Goal: Transaction & Acquisition: Book appointment/travel/reservation

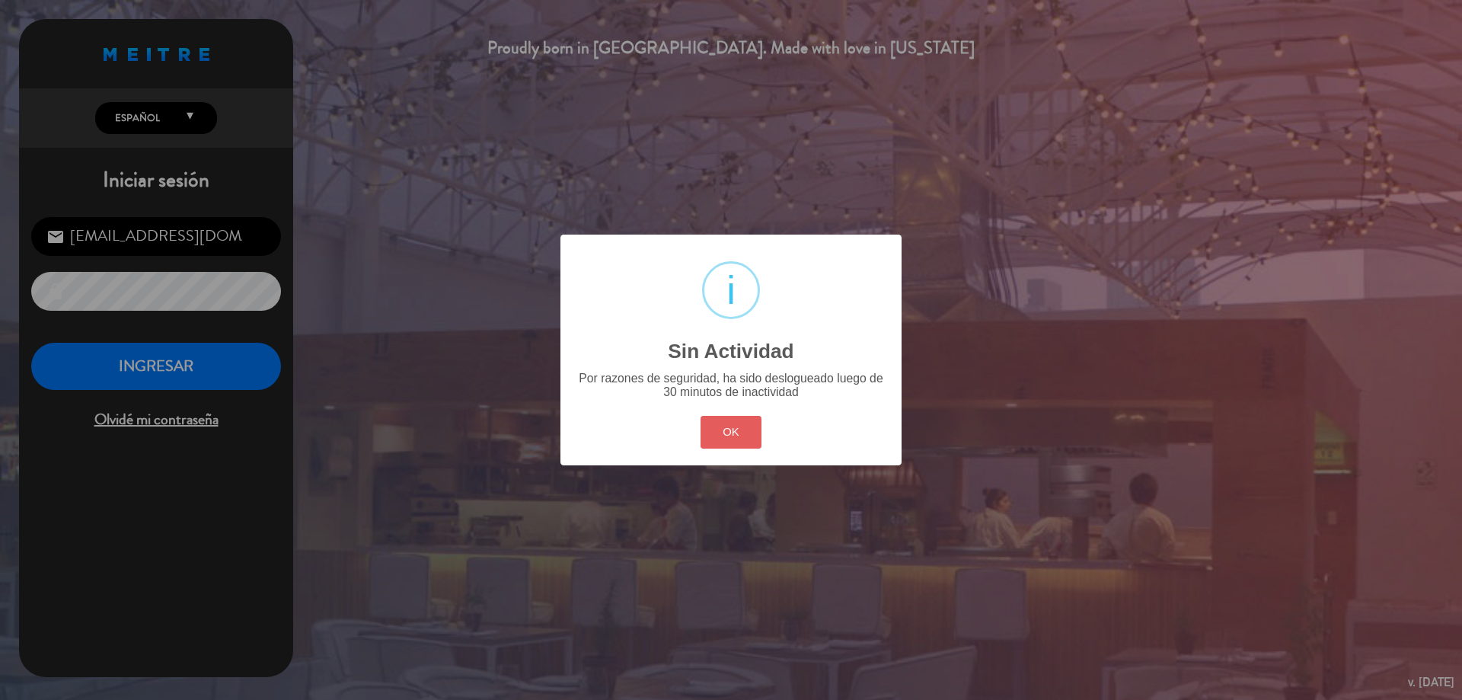
click at [714, 437] on button "OK" at bounding box center [731, 432] width 62 height 33
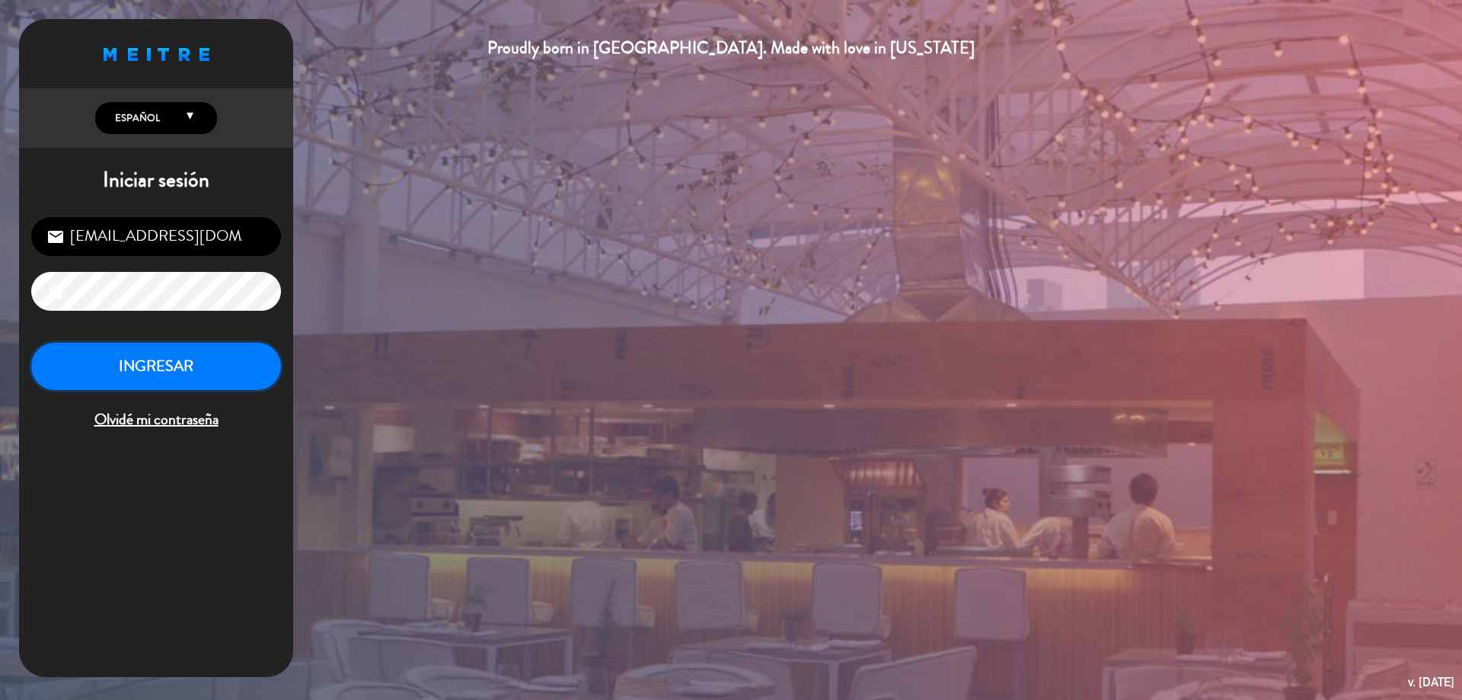
click at [201, 348] on button "INGRESAR" at bounding box center [156, 367] width 250 height 48
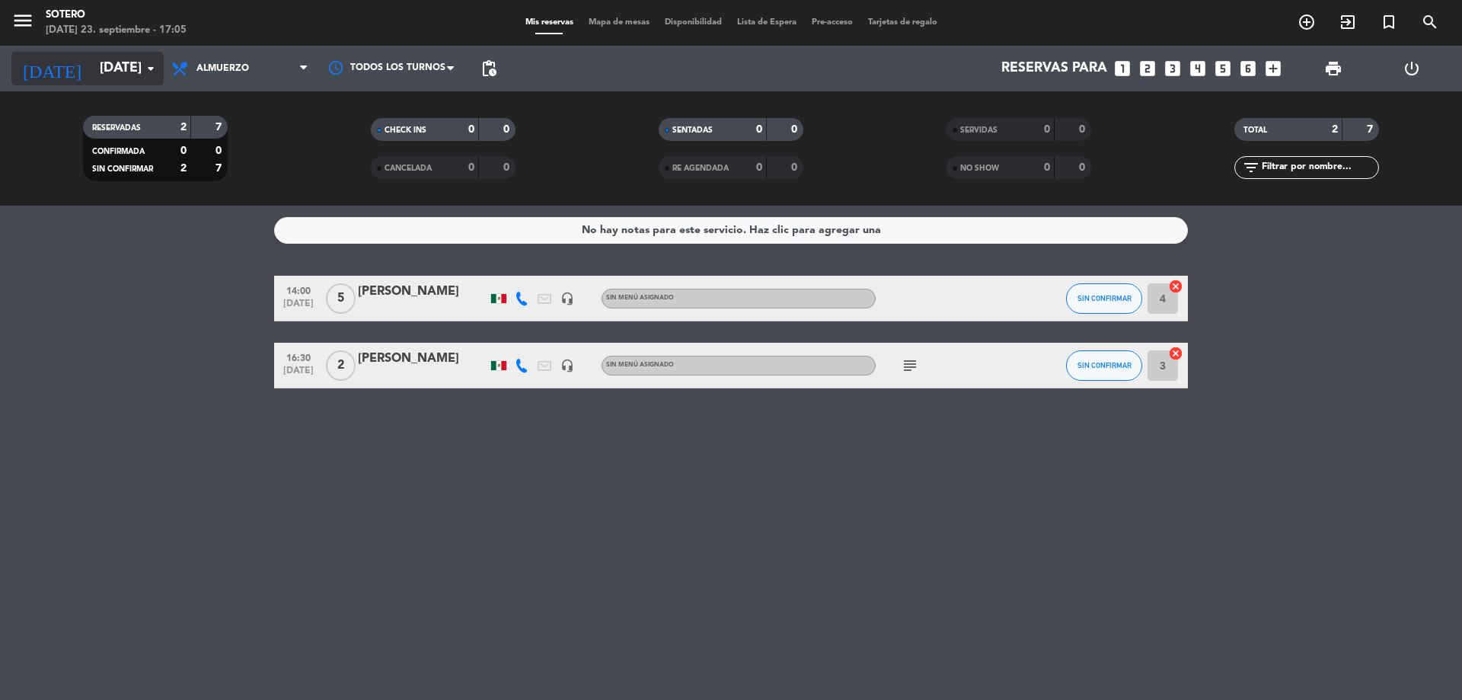
click at [132, 68] on input "[DATE]" at bounding box center [180, 68] width 177 height 30
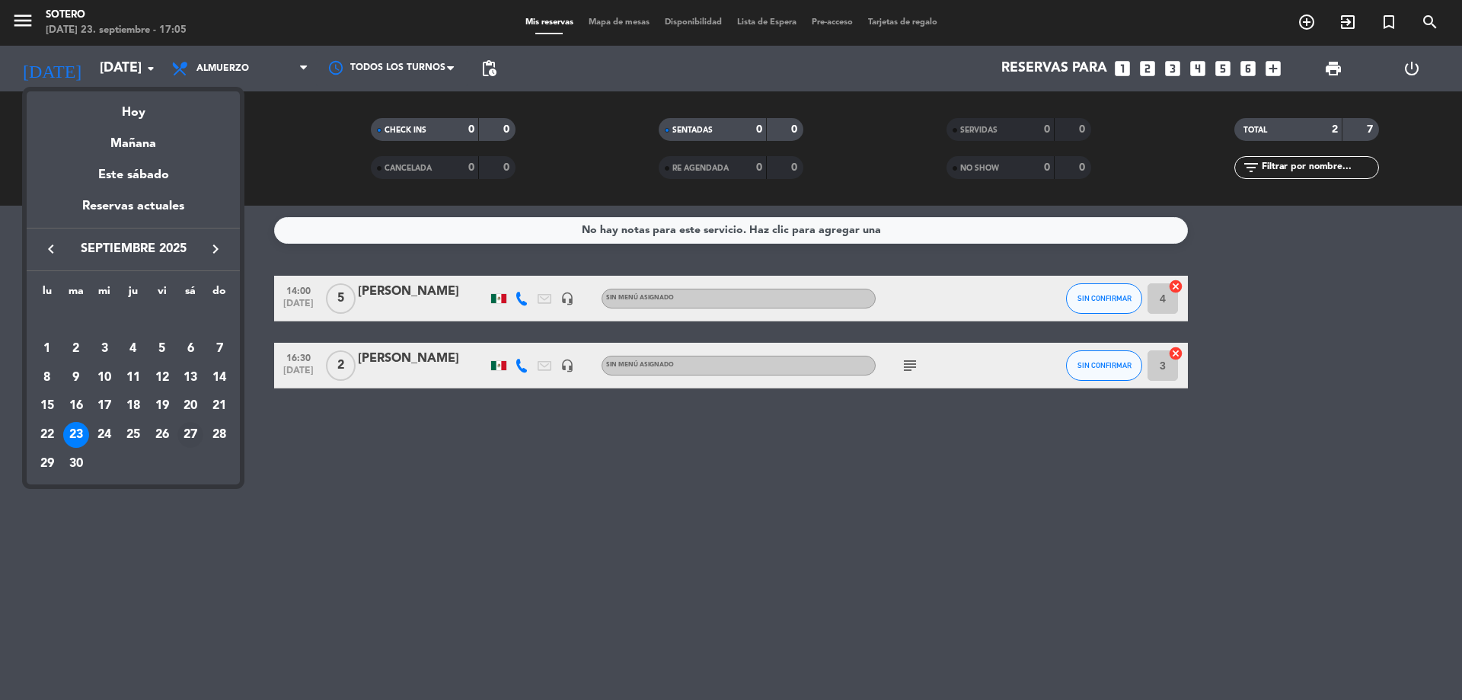
click at [193, 435] on div "27" at bounding box center [190, 435] width 26 height 26
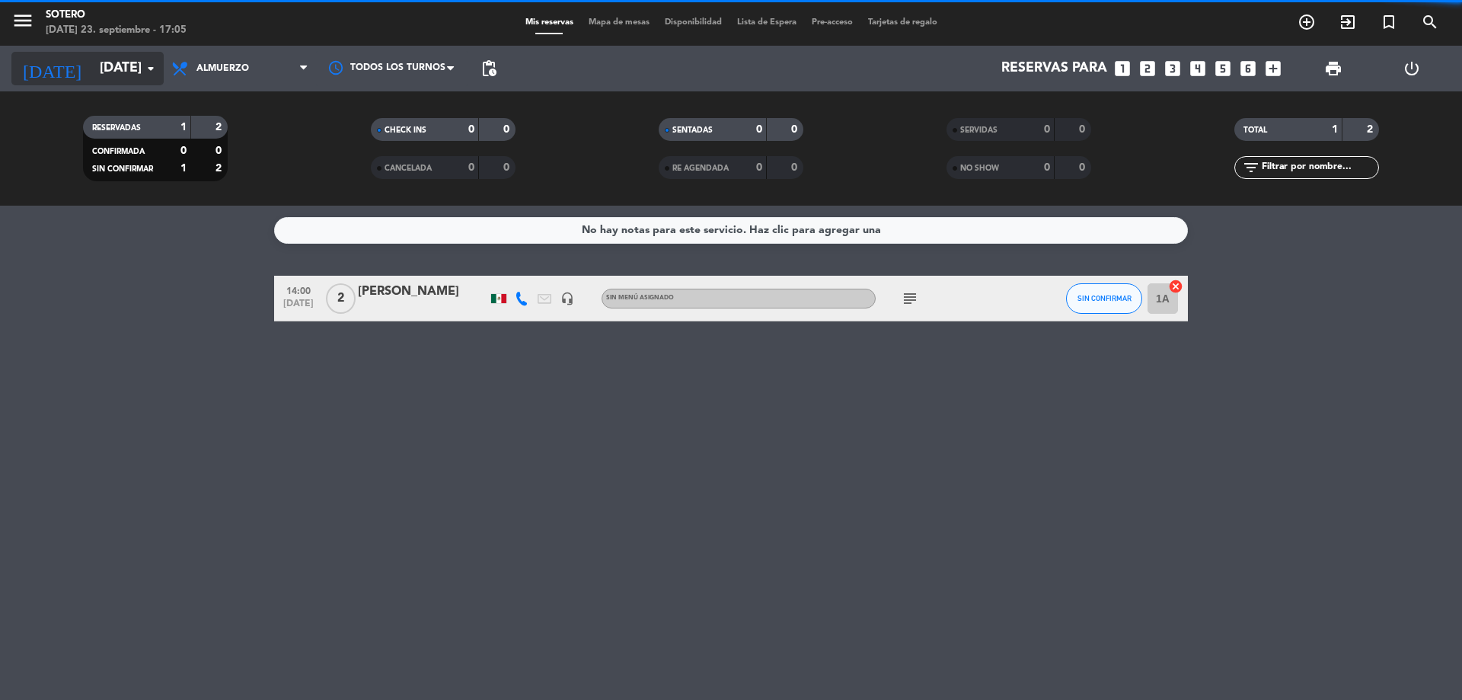
click at [127, 52] on div "[DATE] [DATE] arrow_drop_down" at bounding box center [87, 68] width 152 height 33
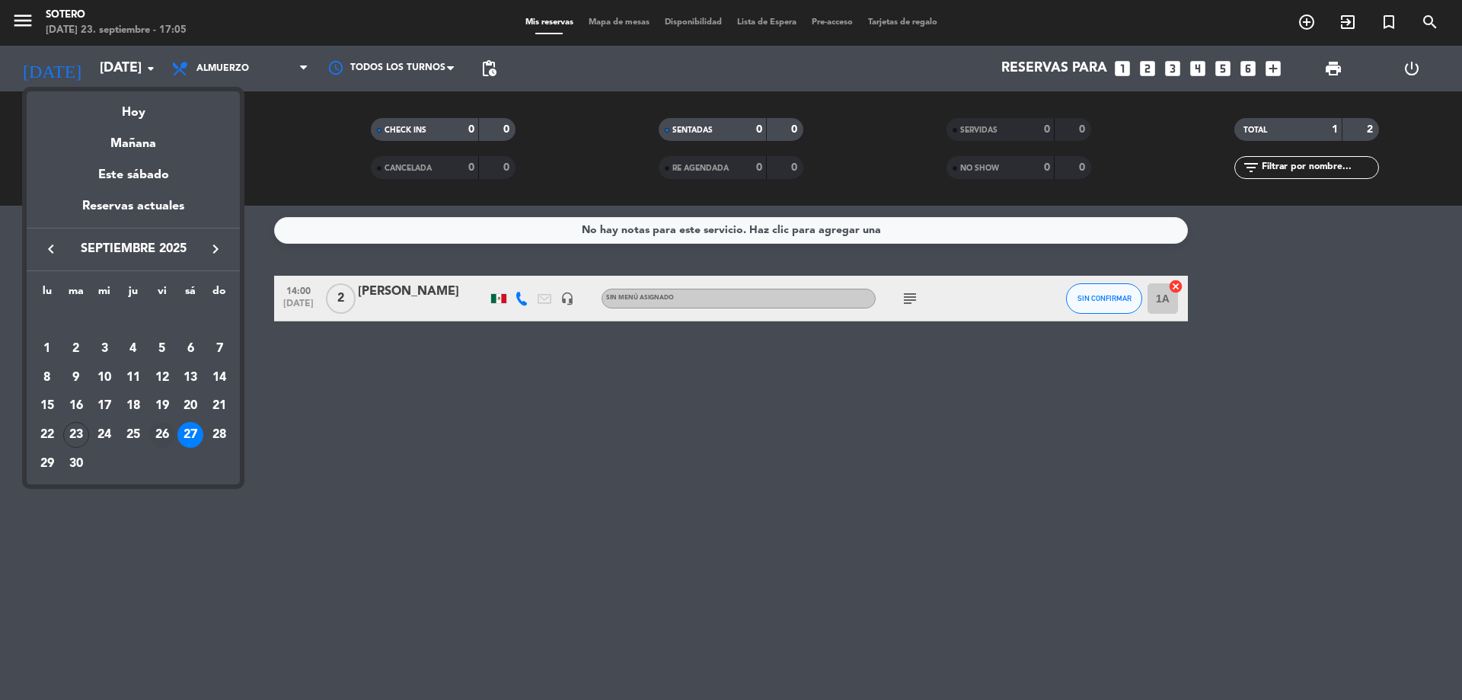
click at [171, 429] on div "26" at bounding box center [162, 435] width 26 height 26
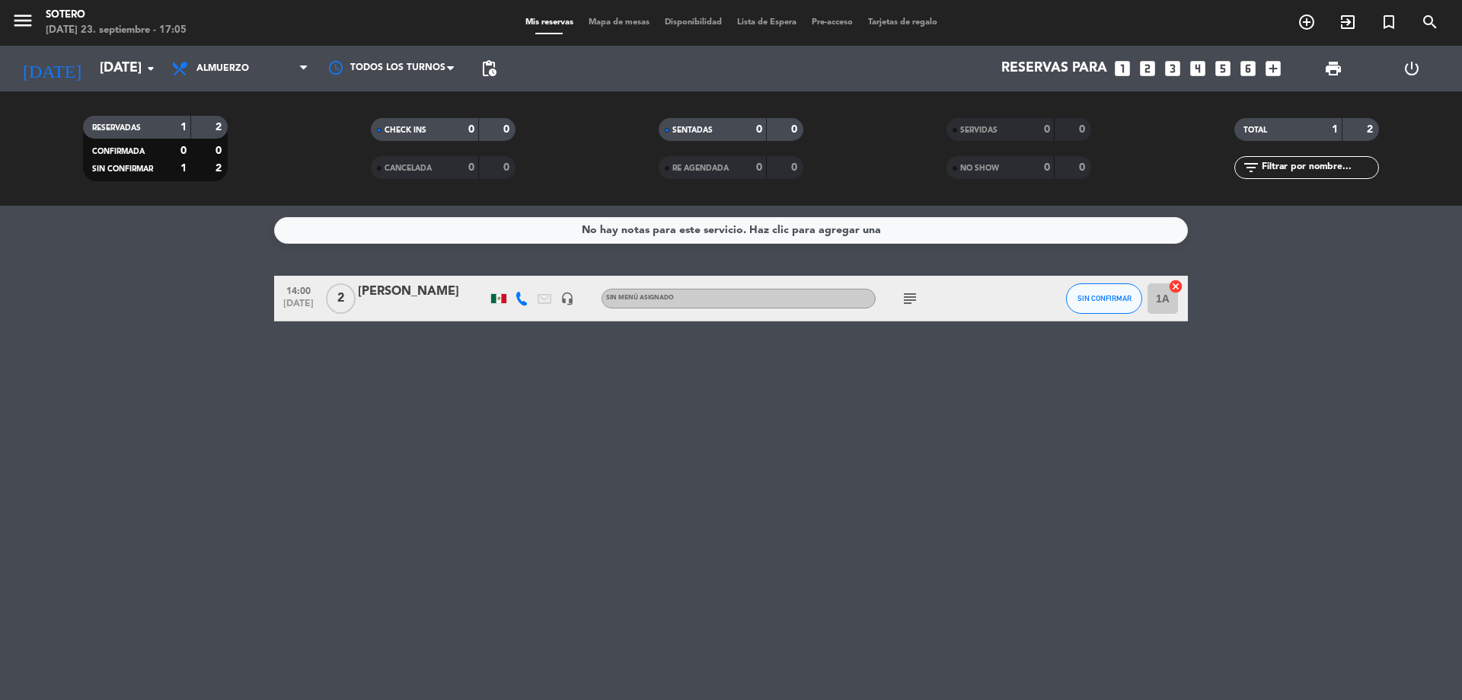
type input "[DATE]"
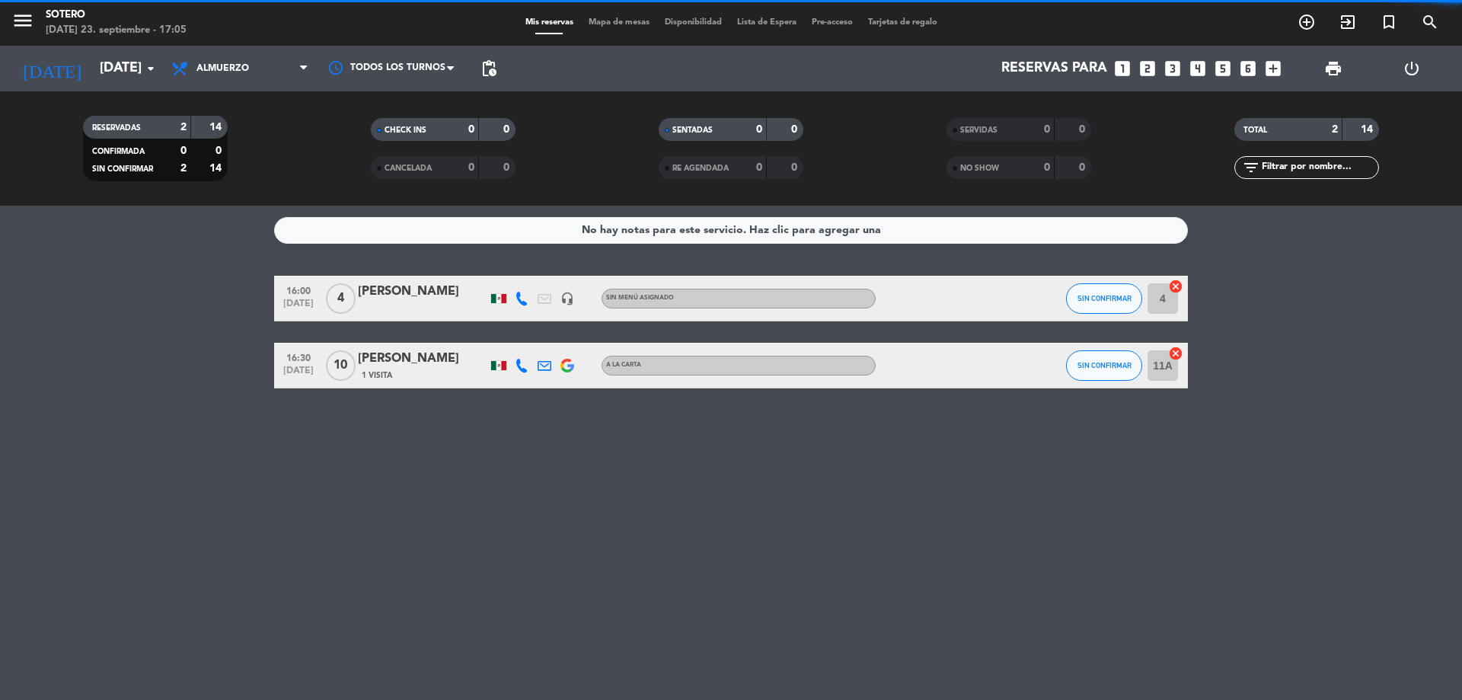
click at [201, 54] on span "Almuerzo" at bounding box center [240, 68] width 152 height 33
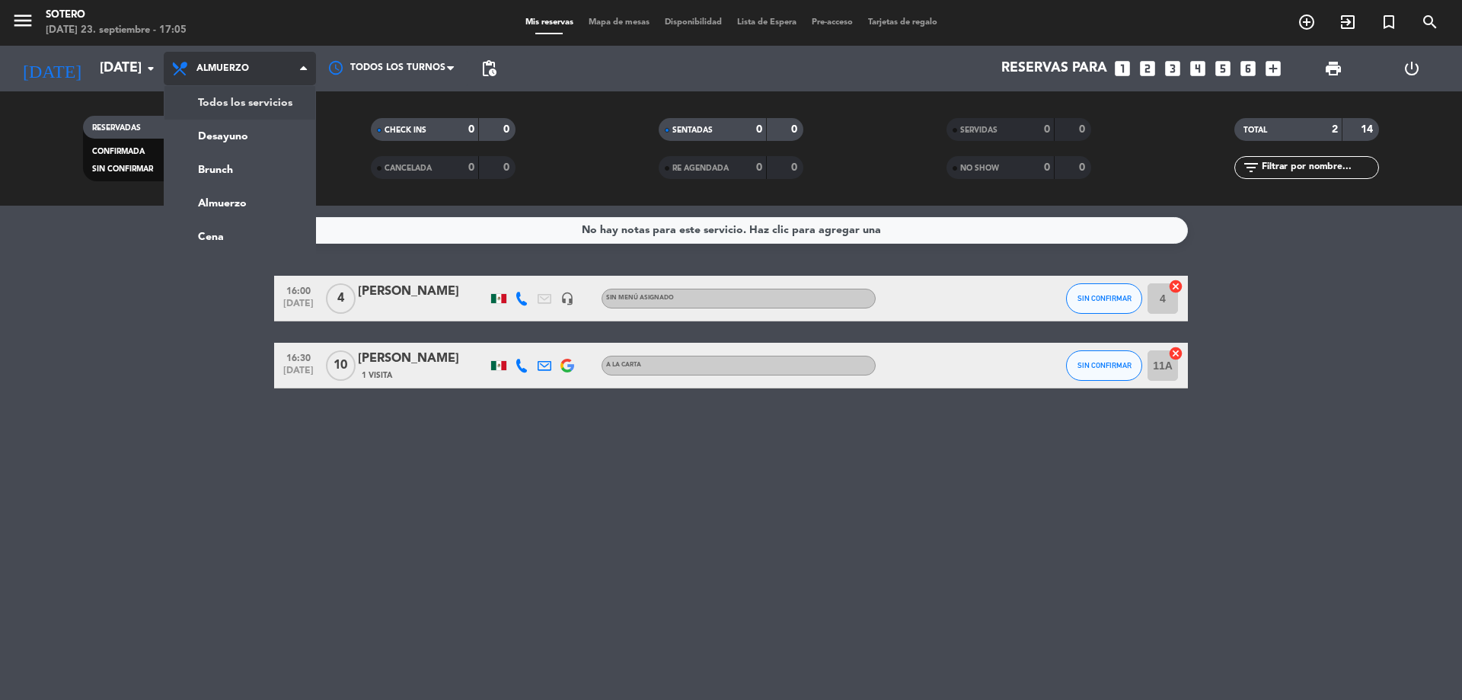
click at [228, 100] on div "menu [PERSON_NAME][DATE] 23. septiembre - 17:05 Mis reservas Mapa de mesas Disp…" at bounding box center [731, 103] width 1462 height 206
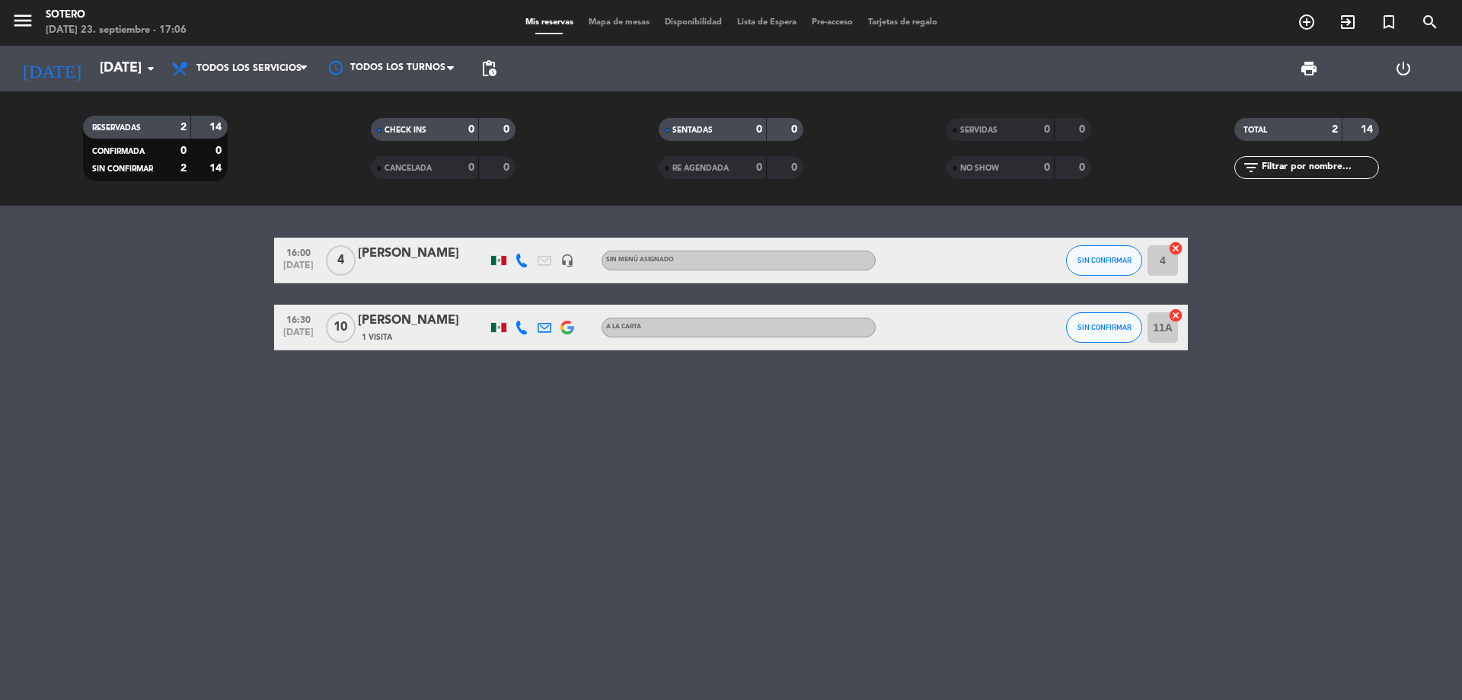
click at [374, 328] on div "[PERSON_NAME]" at bounding box center [422, 321] width 129 height 20
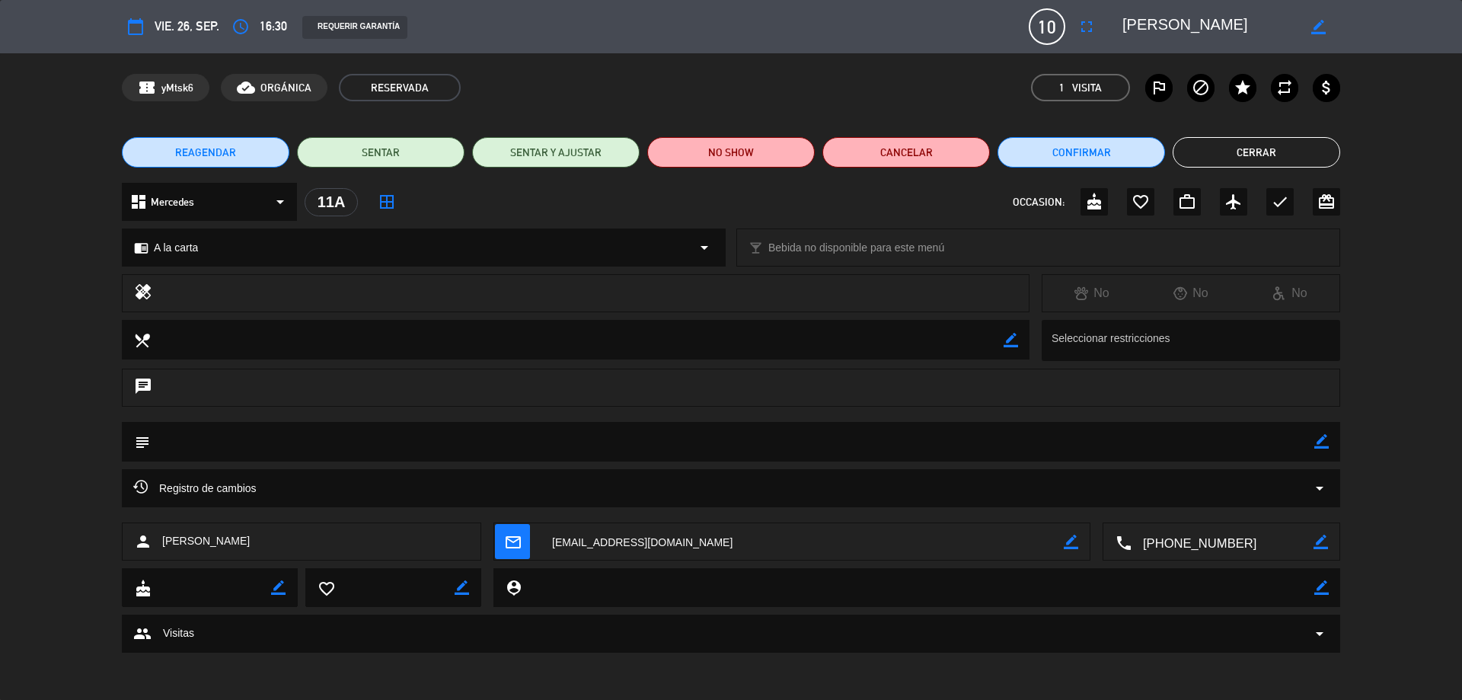
click at [1067, 39] on div "calendar_today vie. 26, sep. access_time 16:30 REQUERIR GARANTÍA 10 [PERSON_NAM…" at bounding box center [731, 26] width 1218 height 37
click at [1047, 22] on span "10" at bounding box center [1047, 26] width 37 height 37
click at [1087, 24] on icon "fullscreen" at bounding box center [1086, 27] width 18 height 18
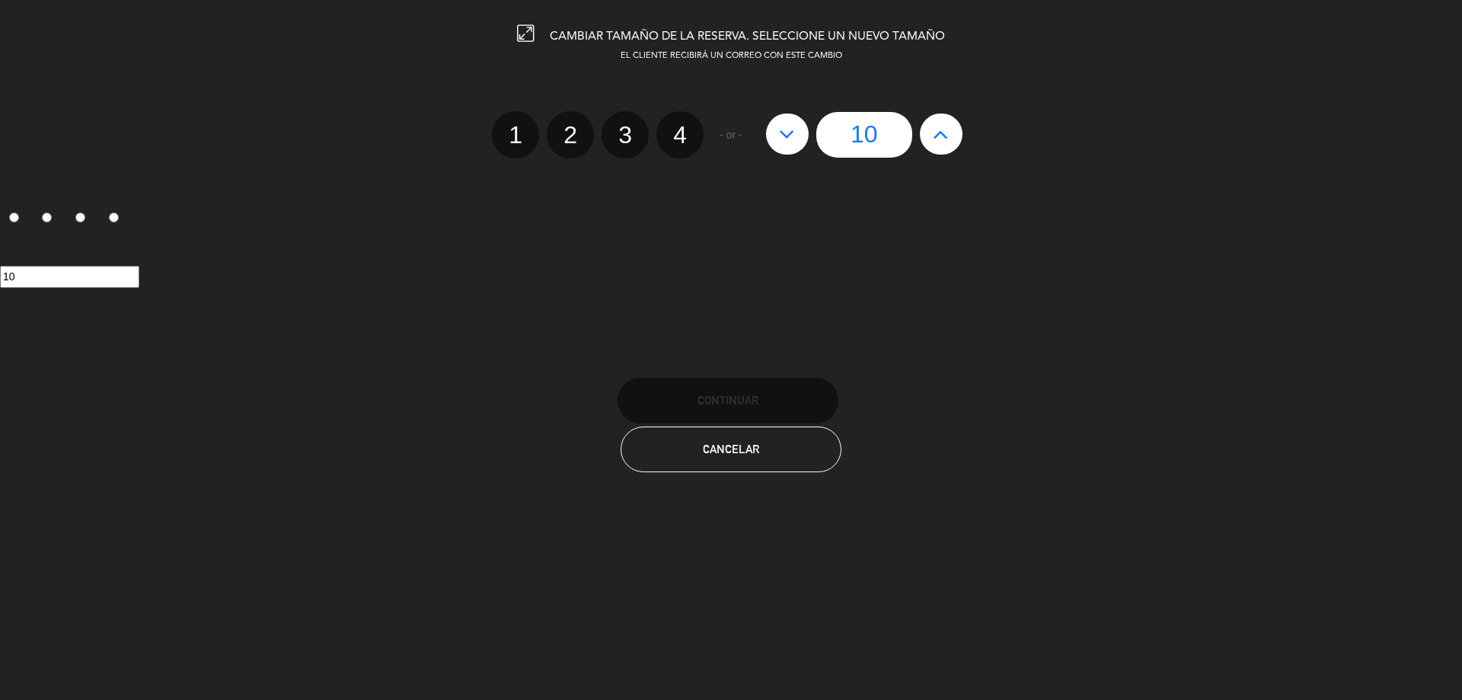
click at [780, 132] on icon at bounding box center [787, 134] width 16 height 24
type input "9"
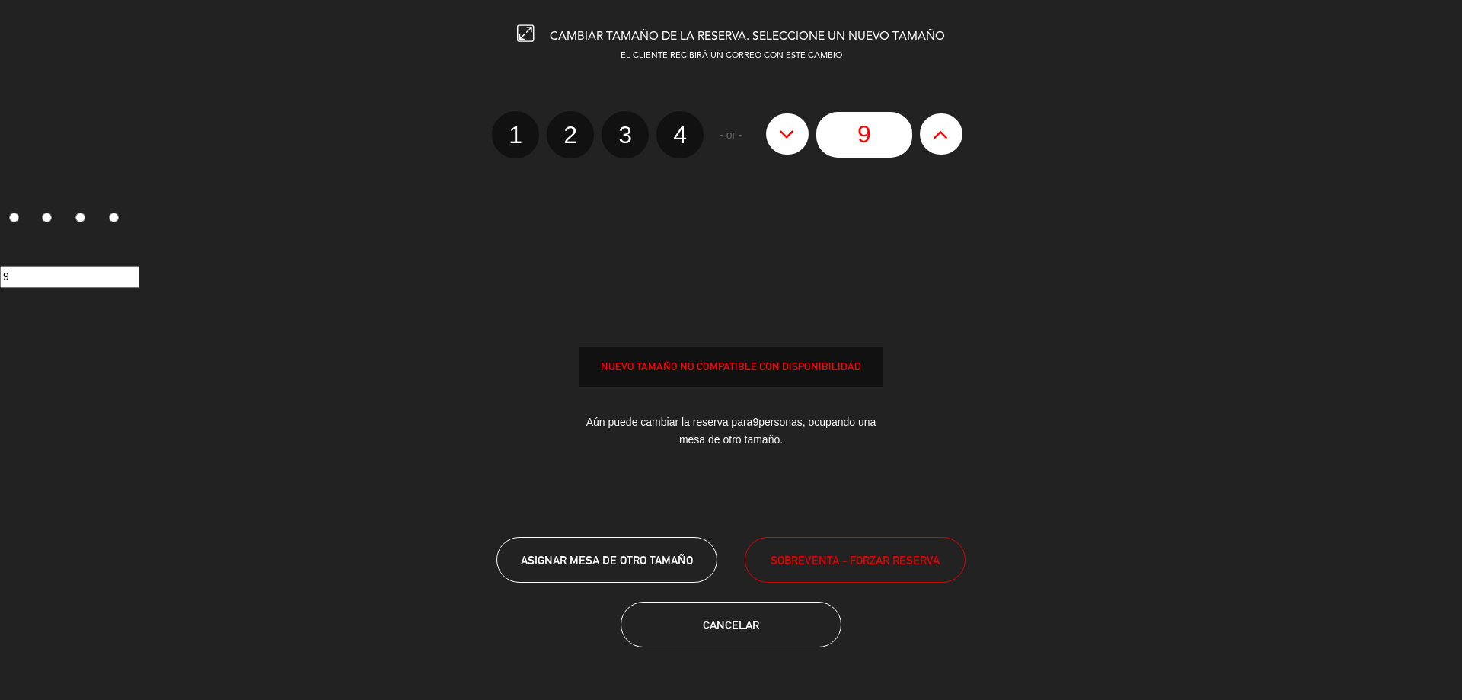
click at [780, 132] on icon at bounding box center [787, 134] width 16 height 24
type input "8"
click at [780, 132] on icon at bounding box center [787, 134] width 16 height 24
type input "7"
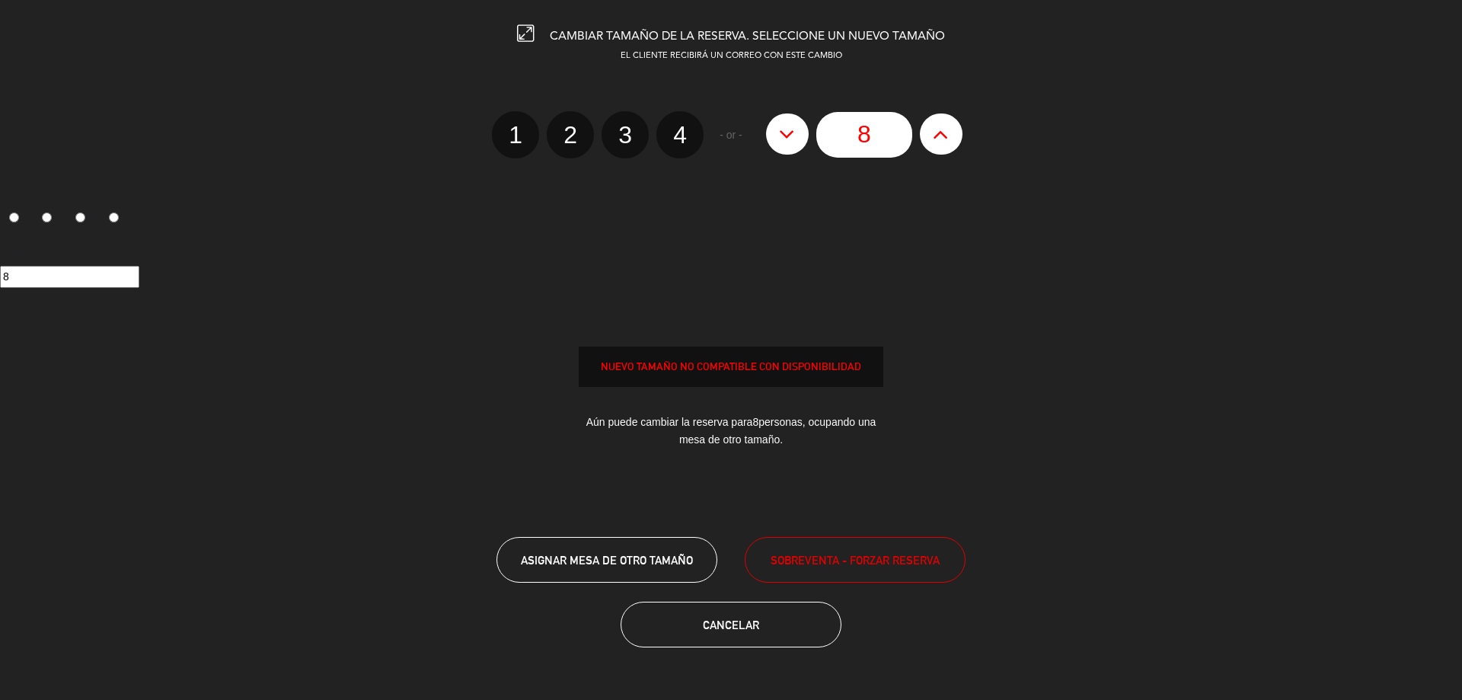
type input "7"
click at [780, 132] on icon at bounding box center [787, 134] width 16 height 24
type input "6"
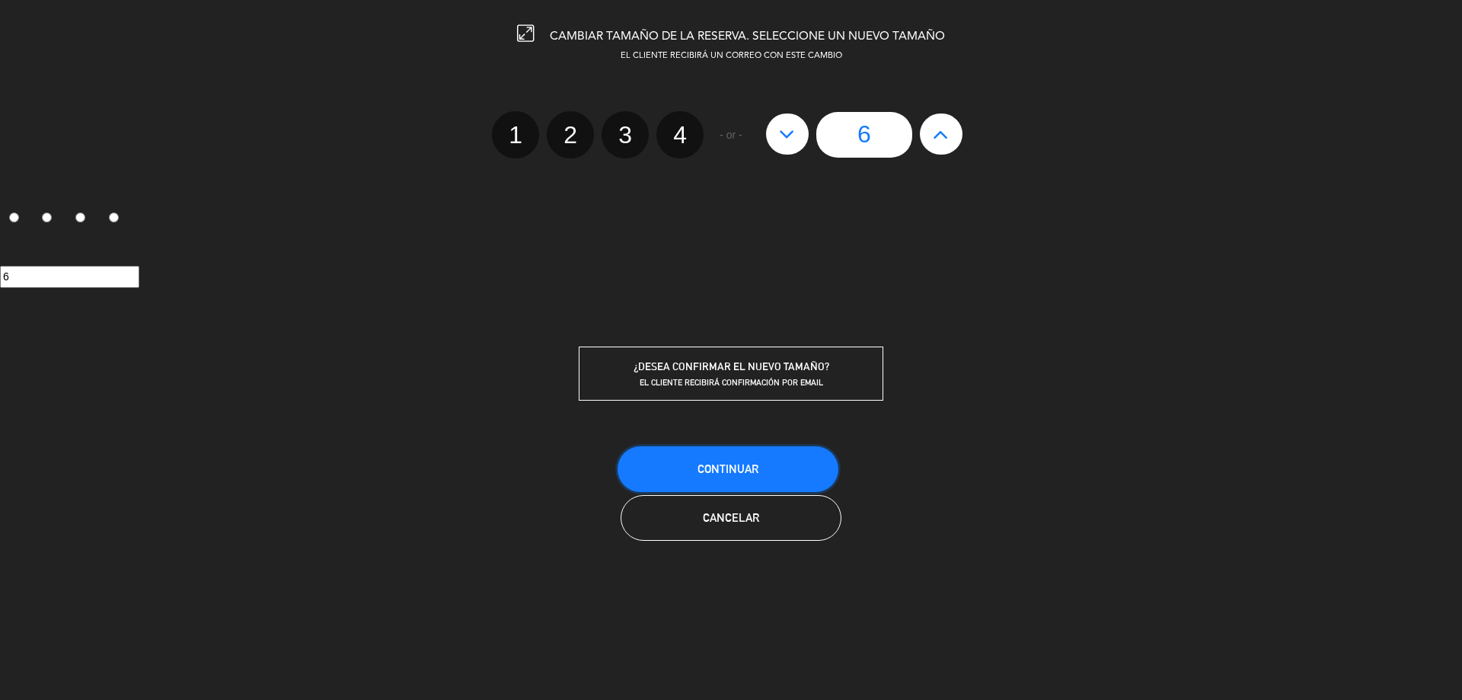
click at [745, 472] on span "Continuar" at bounding box center [727, 468] width 61 height 13
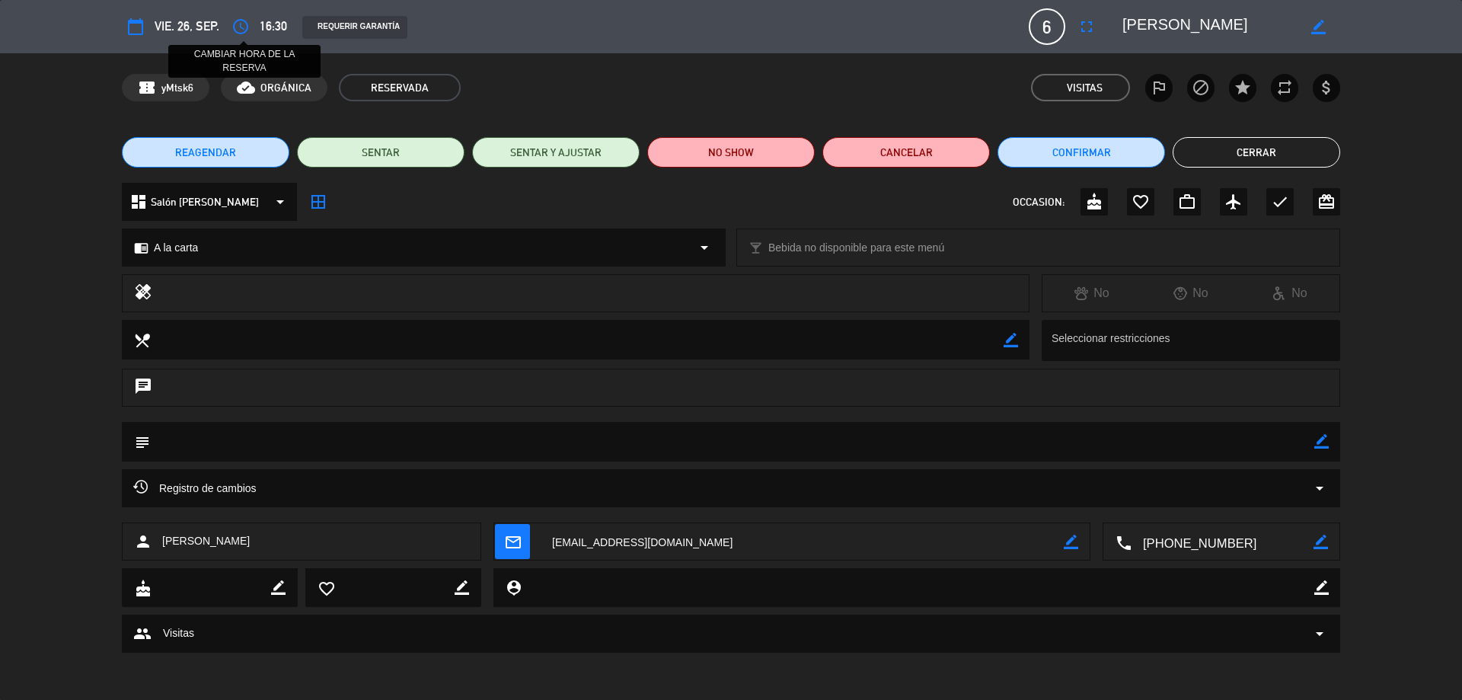
click at [241, 28] on icon "access_time" at bounding box center [240, 27] width 18 height 18
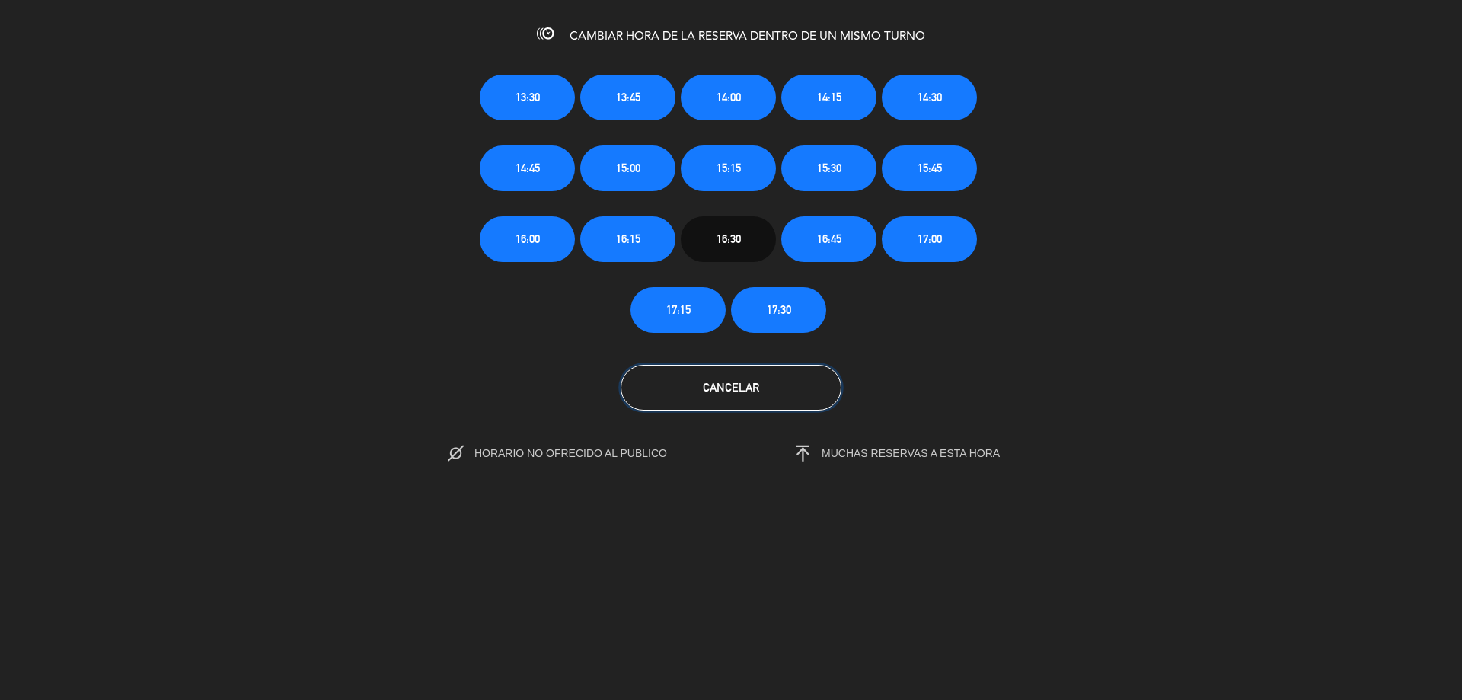
click at [707, 368] on button "Cancelar" at bounding box center [730, 388] width 221 height 46
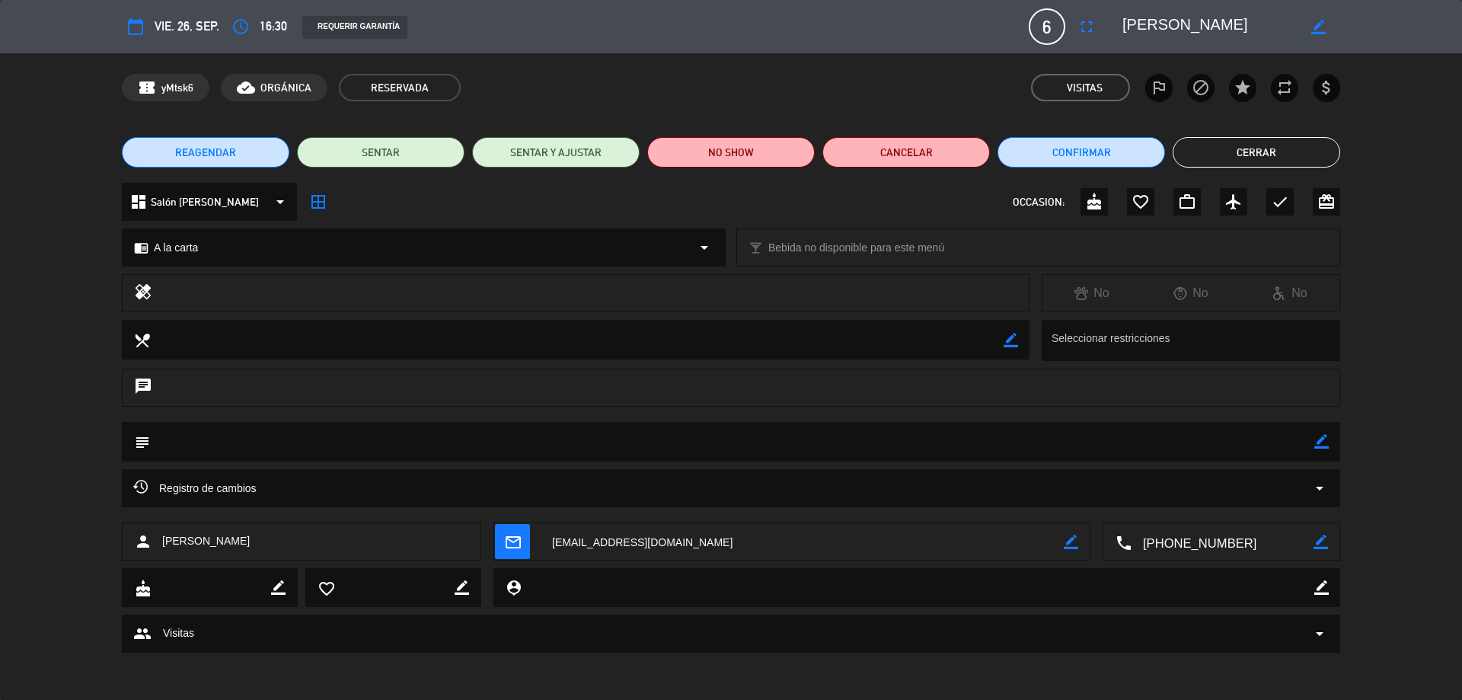
click at [1217, 156] on button "Cerrar" at bounding box center [1255, 152] width 167 height 30
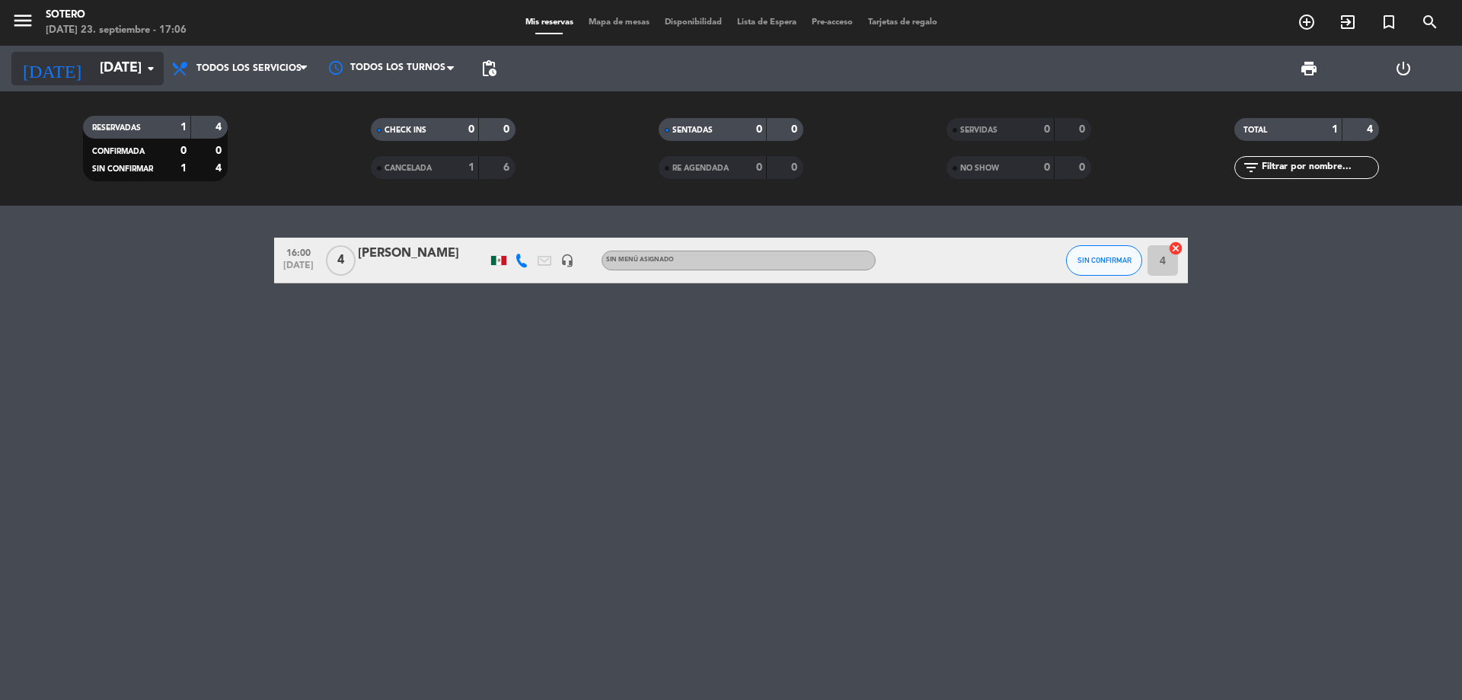
click at [153, 59] on icon "arrow_drop_down" at bounding box center [151, 68] width 18 height 18
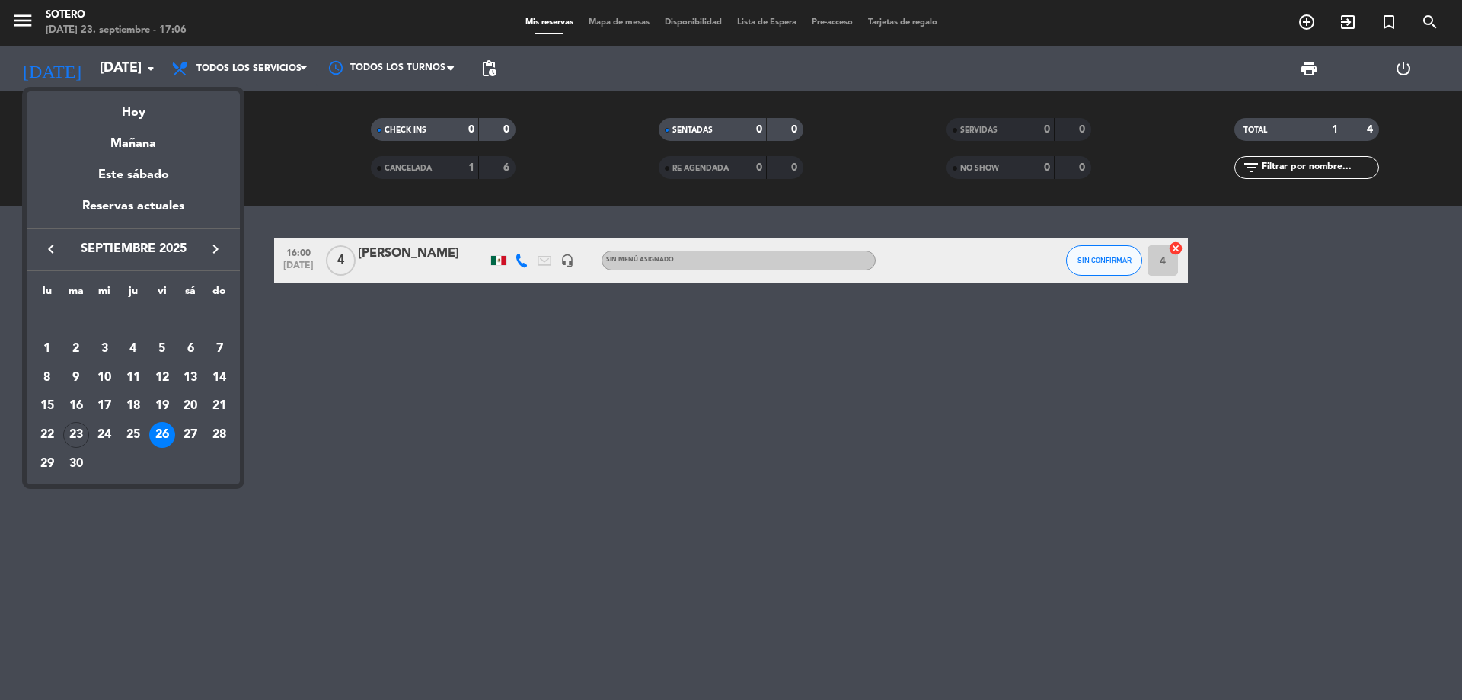
drag, startPoint x: 311, startPoint y: 354, endPoint x: 310, endPoint y: 235, distance: 118.8
click at [313, 354] on div at bounding box center [731, 350] width 1462 height 700
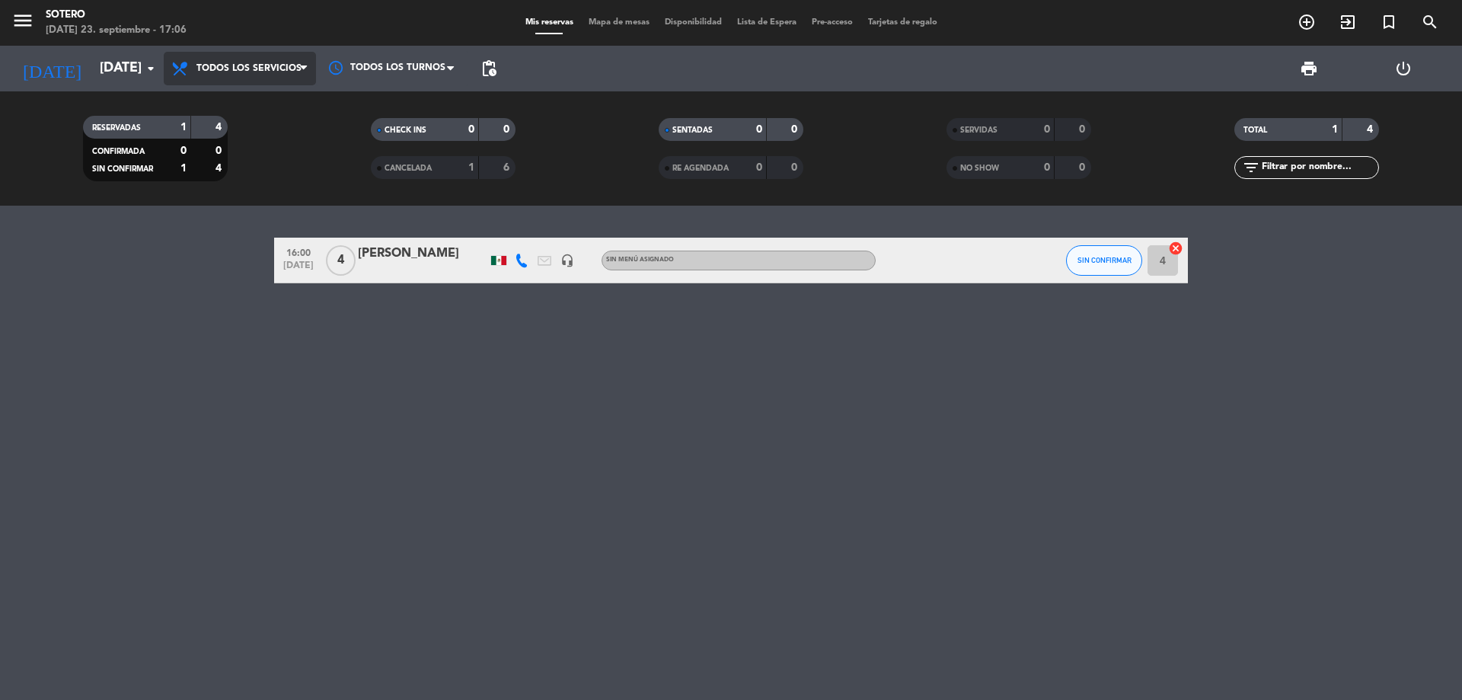
click at [292, 76] on span "Todos los servicios" at bounding box center [240, 68] width 152 height 33
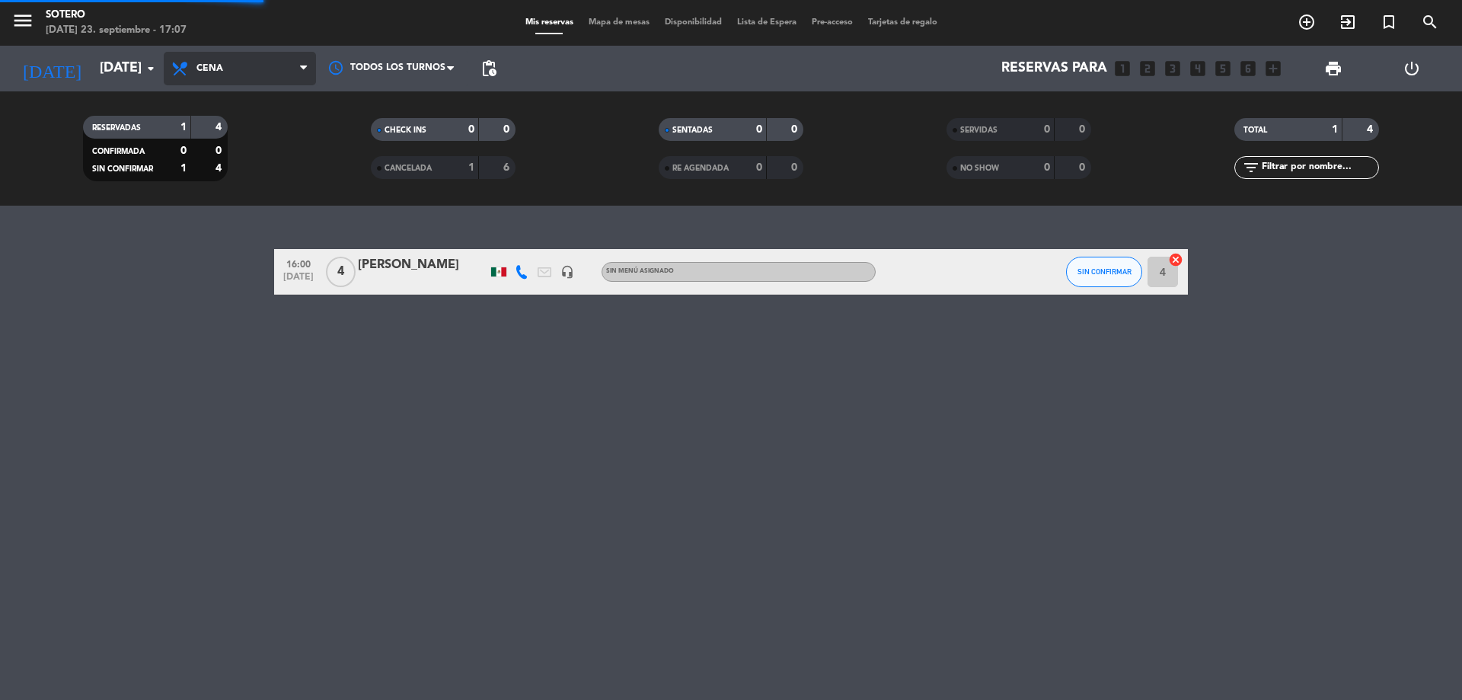
click at [201, 233] on ng-component "menu [PERSON_NAME][DATE] 23. septiembre - 17:07 Mis reservas Mapa de mesas Disp…" at bounding box center [731, 350] width 1462 height 700
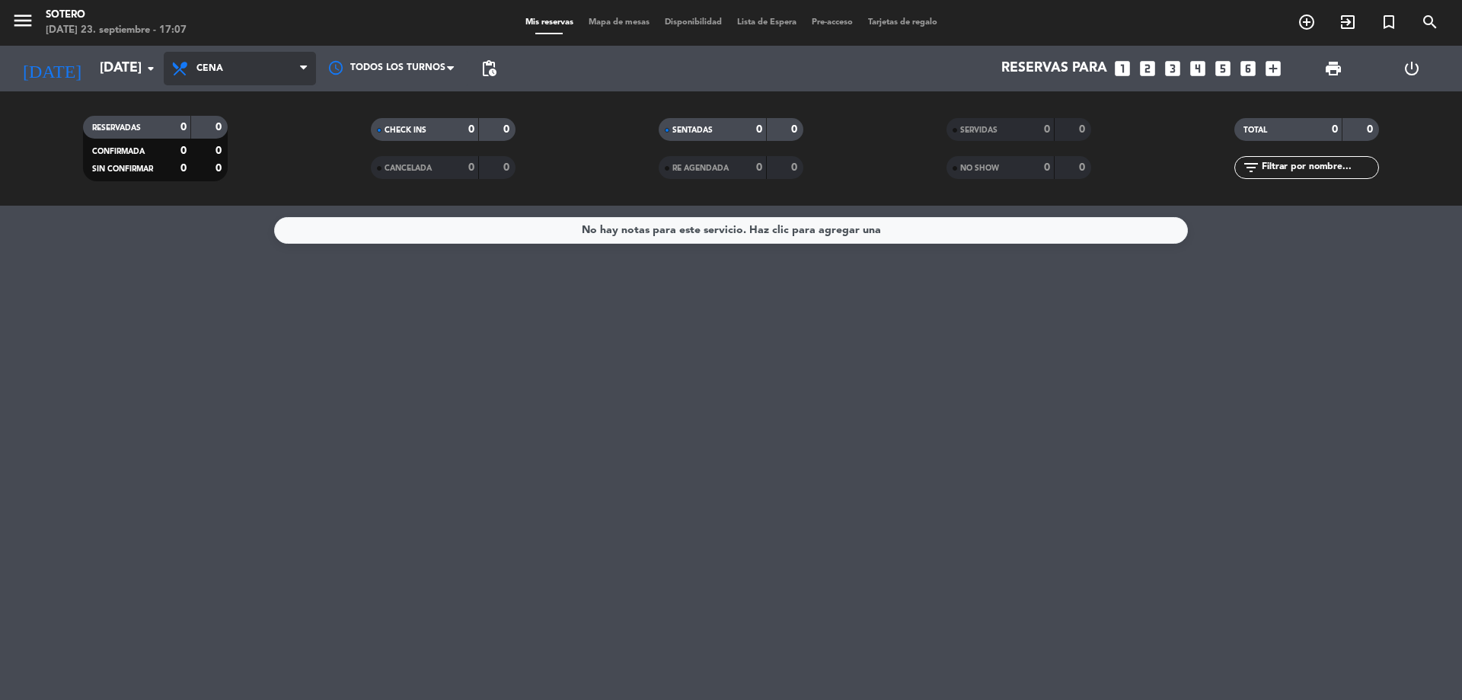
click at [228, 57] on span "Cena" at bounding box center [240, 68] width 152 height 33
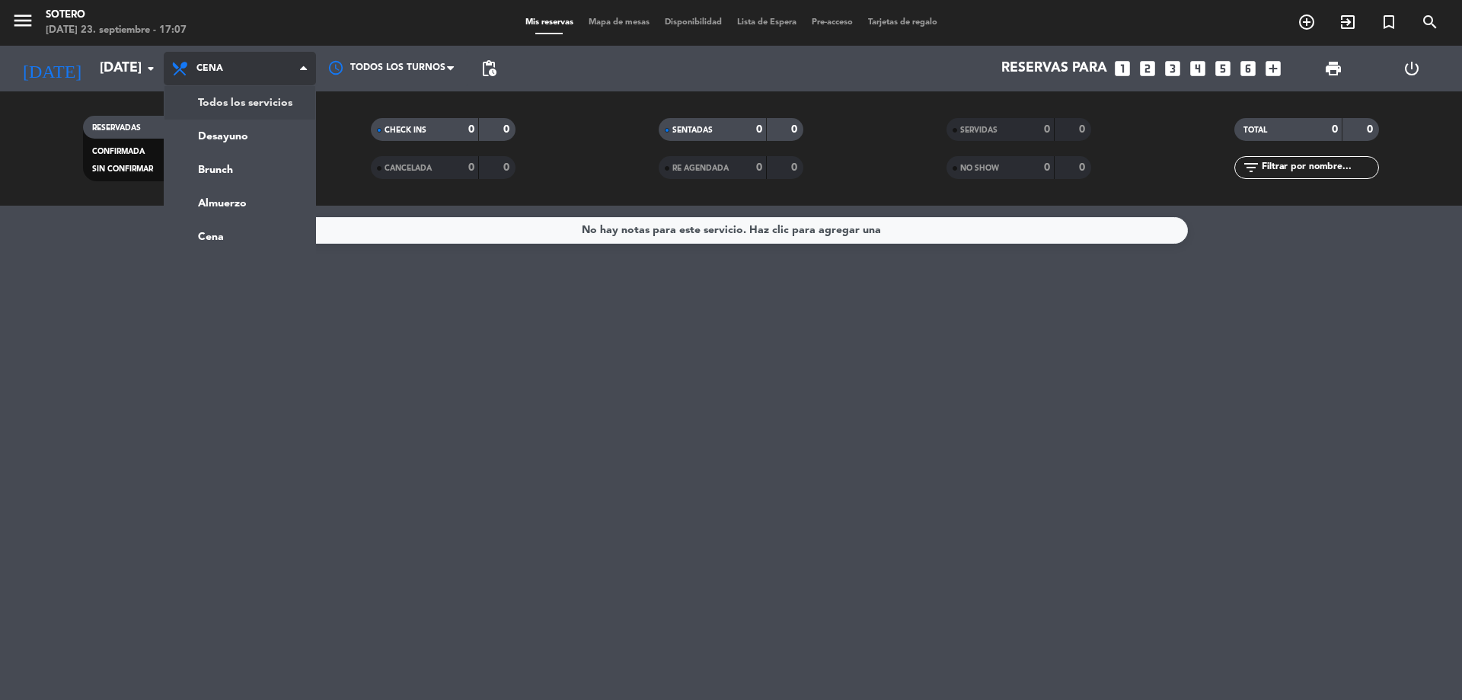
click at [204, 104] on div "menu [PERSON_NAME][DATE] 23. septiembre - 17:07 Mis reservas Mapa de mesas Disp…" at bounding box center [731, 103] width 1462 height 206
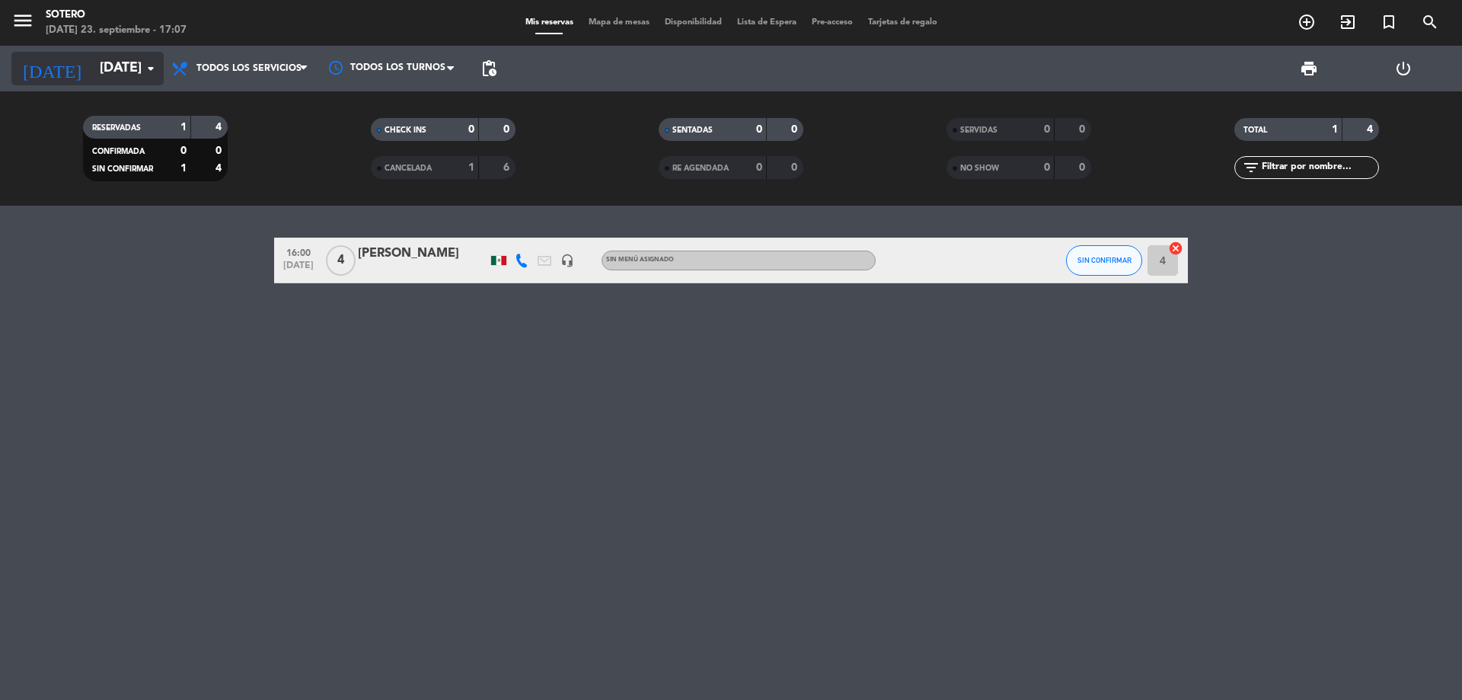
click at [139, 72] on input "[DATE]" at bounding box center [180, 68] width 177 height 30
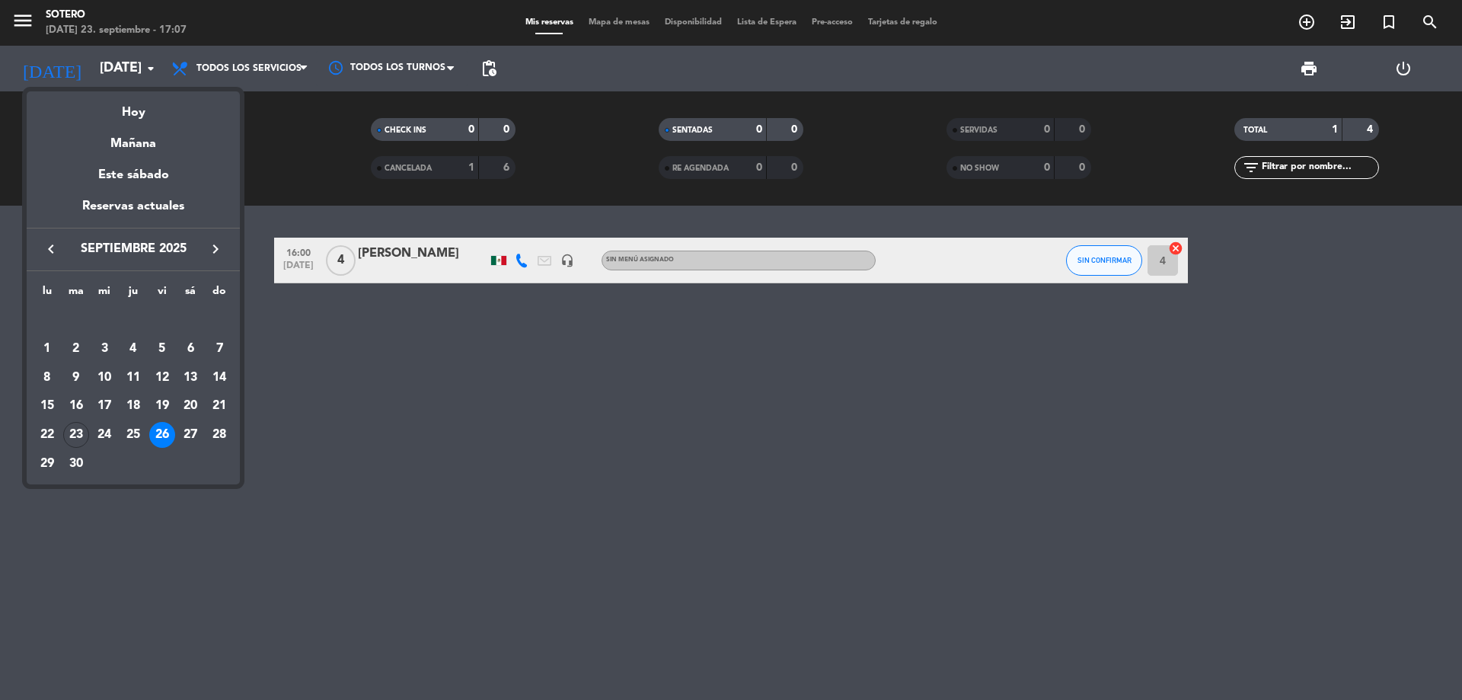
click at [171, 438] on div "26" at bounding box center [162, 435] width 26 height 26
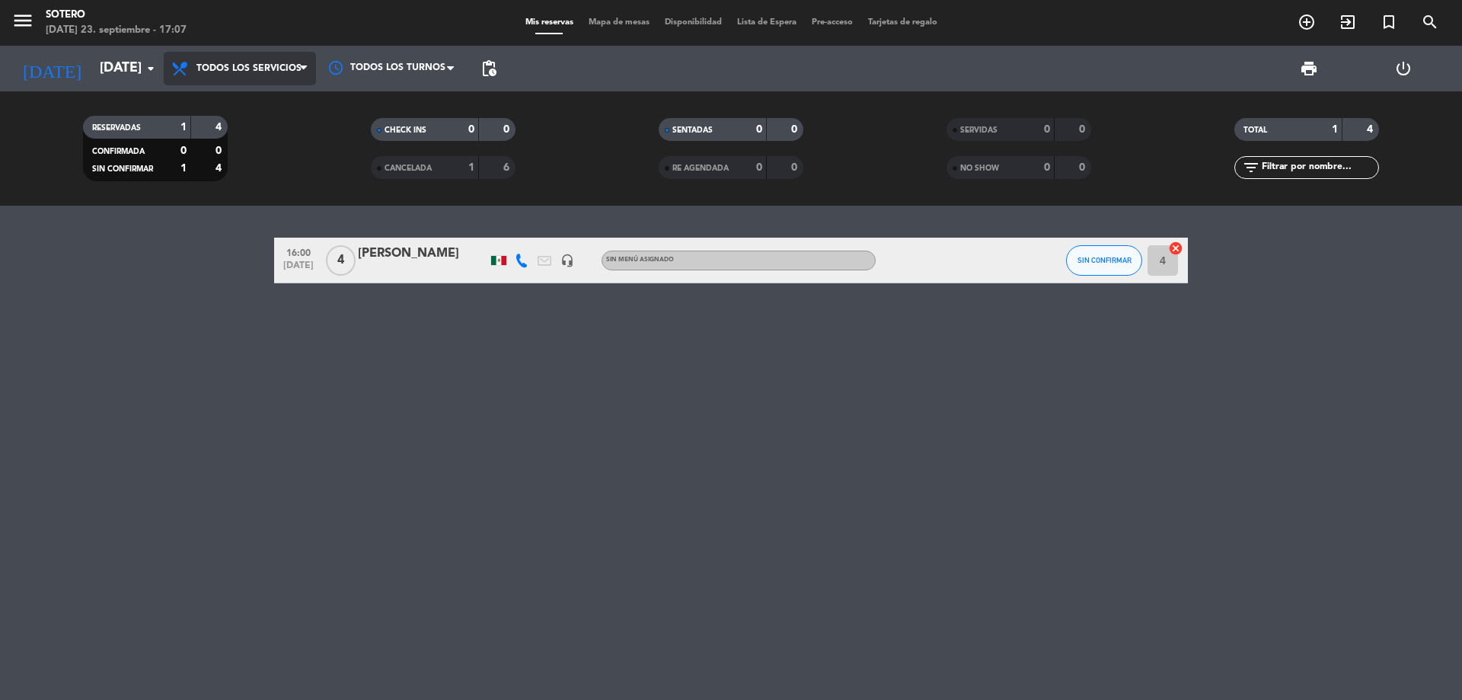
click at [254, 65] on span "Todos los servicios" at bounding box center [248, 68] width 105 height 11
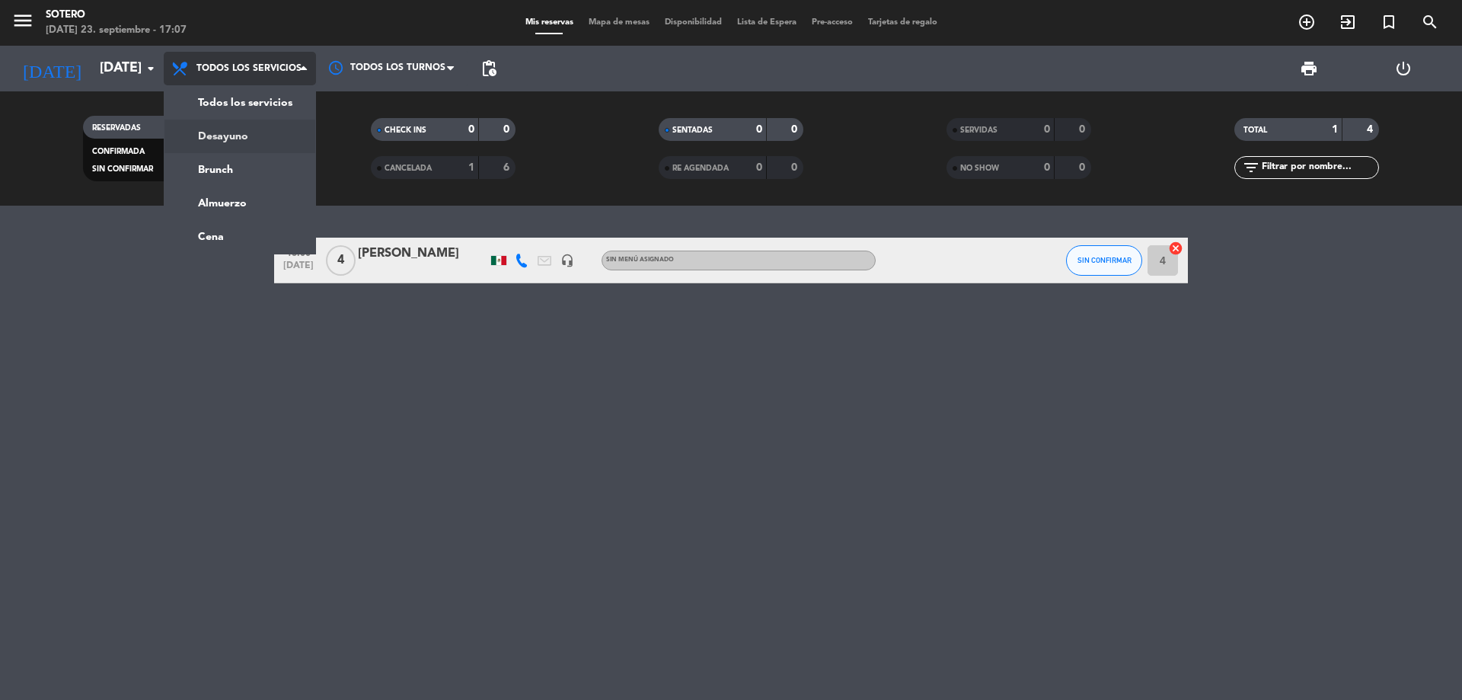
click at [247, 126] on div "menu [PERSON_NAME][DATE] 23. septiembre - 17:07 Mis reservas Mapa de mesas Disp…" at bounding box center [731, 103] width 1462 height 206
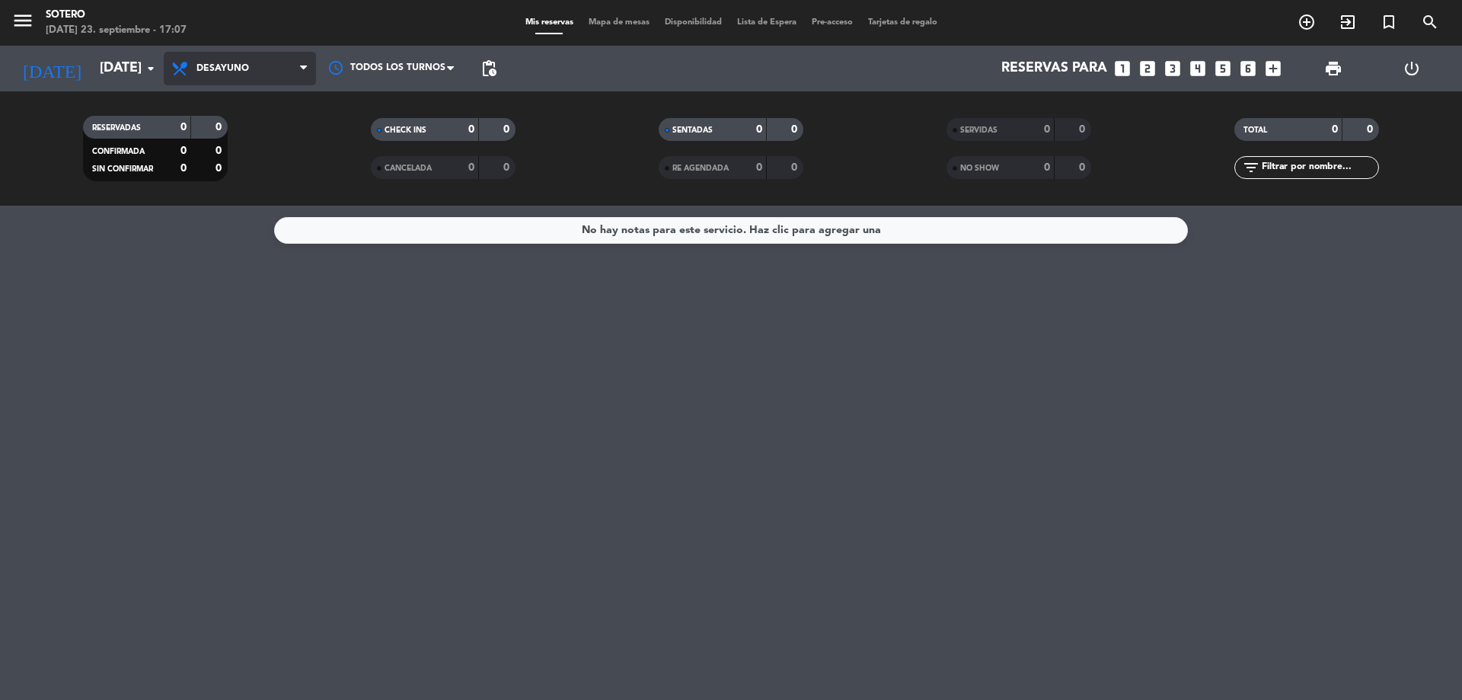
click at [231, 75] on span "Desayuno" at bounding box center [240, 68] width 152 height 33
click at [219, 108] on div "menu [PERSON_NAME][DATE] 23. septiembre - 17:07 Mis reservas Mapa de mesas Disp…" at bounding box center [731, 103] width 1462 height 206
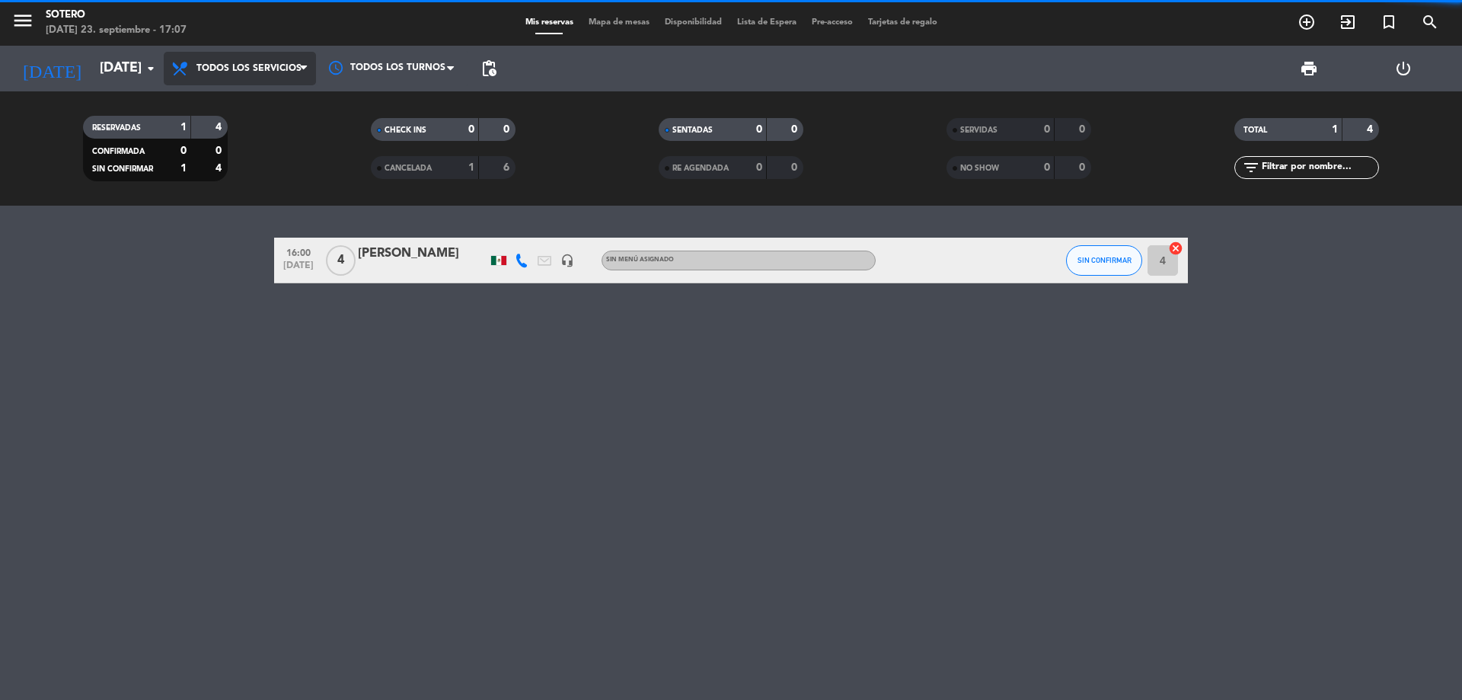
click at [222, 75] on span "Todos los servicios" at bounding box center [240, 68] width 152 height 33
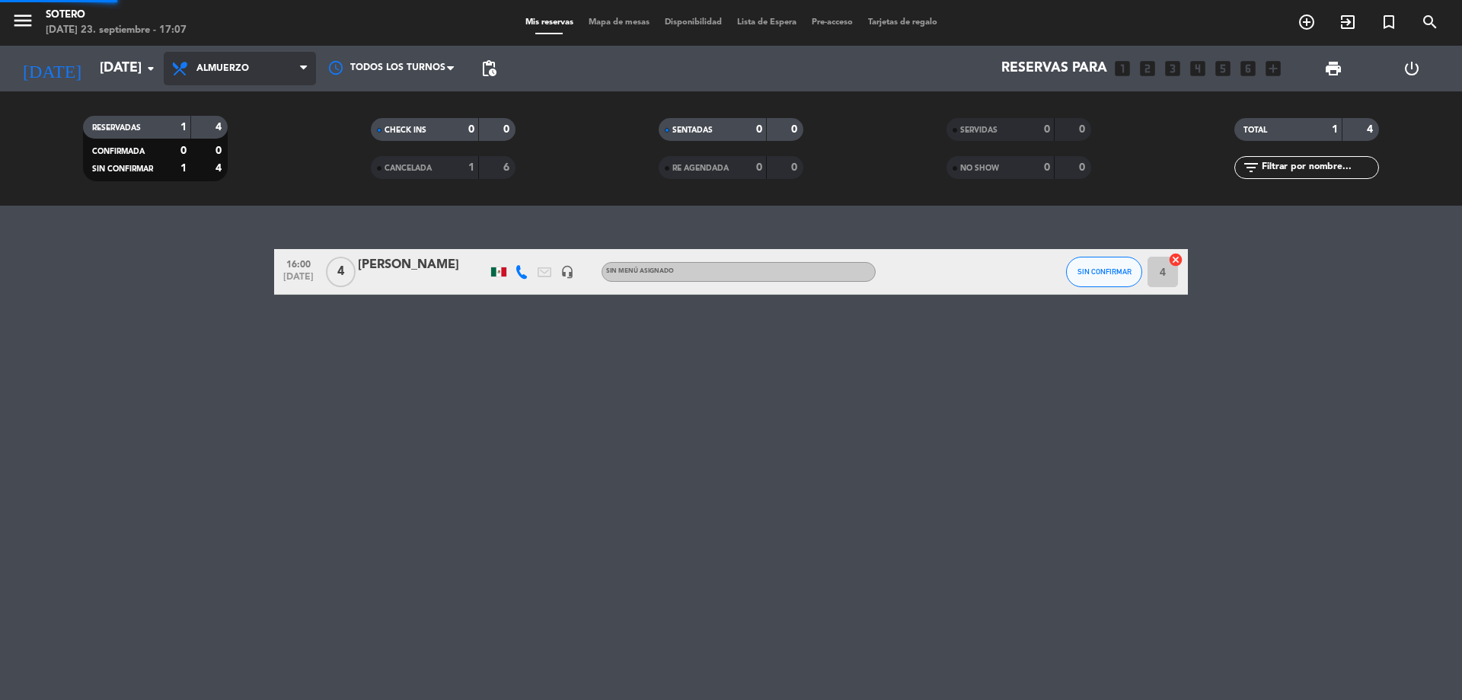
click at [231, 219] on ng-component "menu [PERSON_NAME][DATE] 23. septiembre - 17:07 Mis reservas Mapa de mesas Disp…" at bounding box center [731, 350] width 1462 height 700
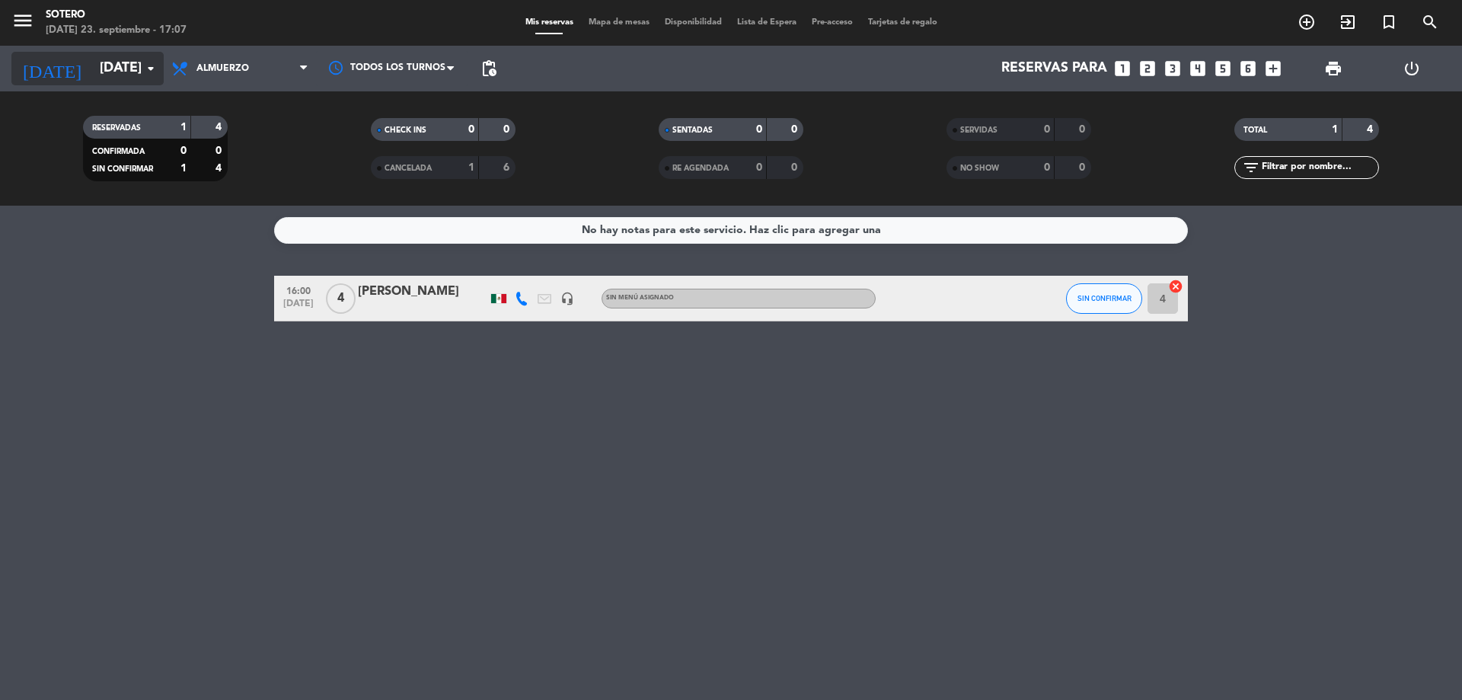
click at [134, 69] on input "[DATE]" at bounding box center [180, 68] width 177 height 30
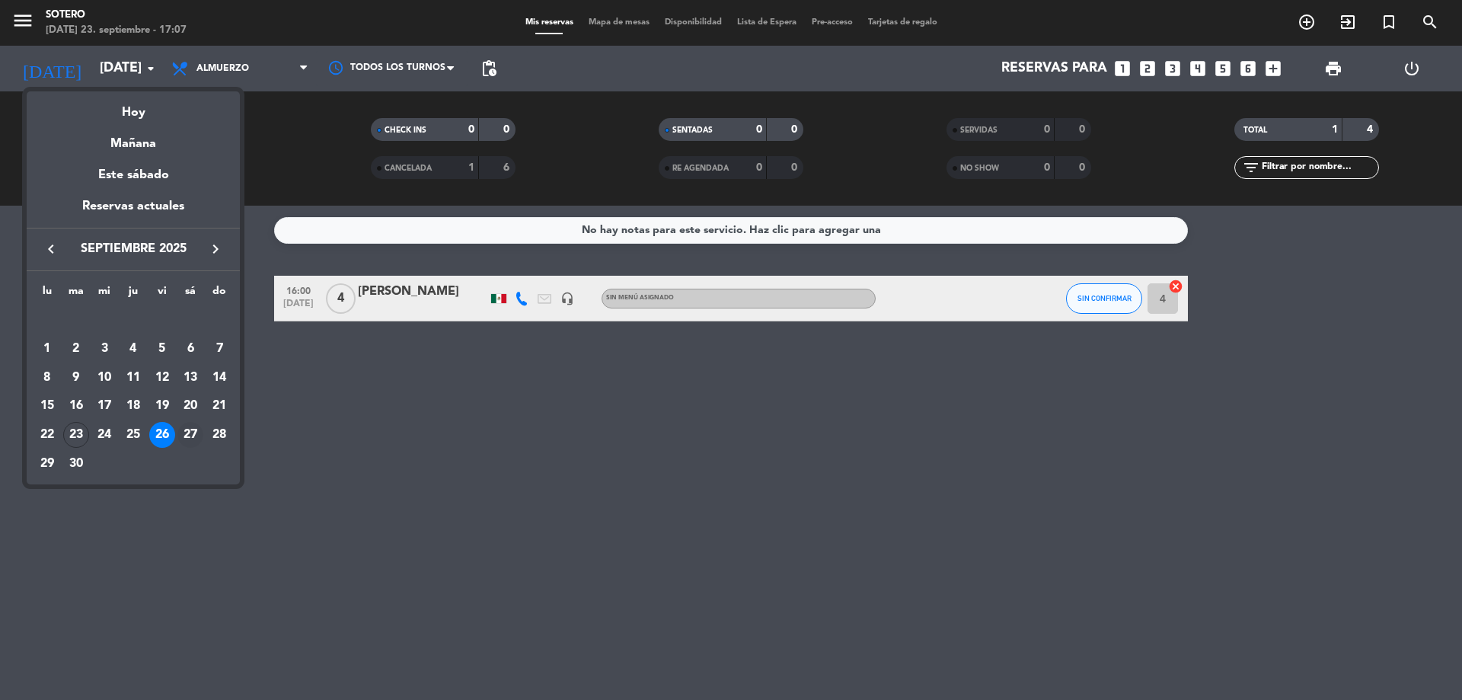
click at [186, 429] on div "27" at bounding box center [190, 435] width 26 height 26
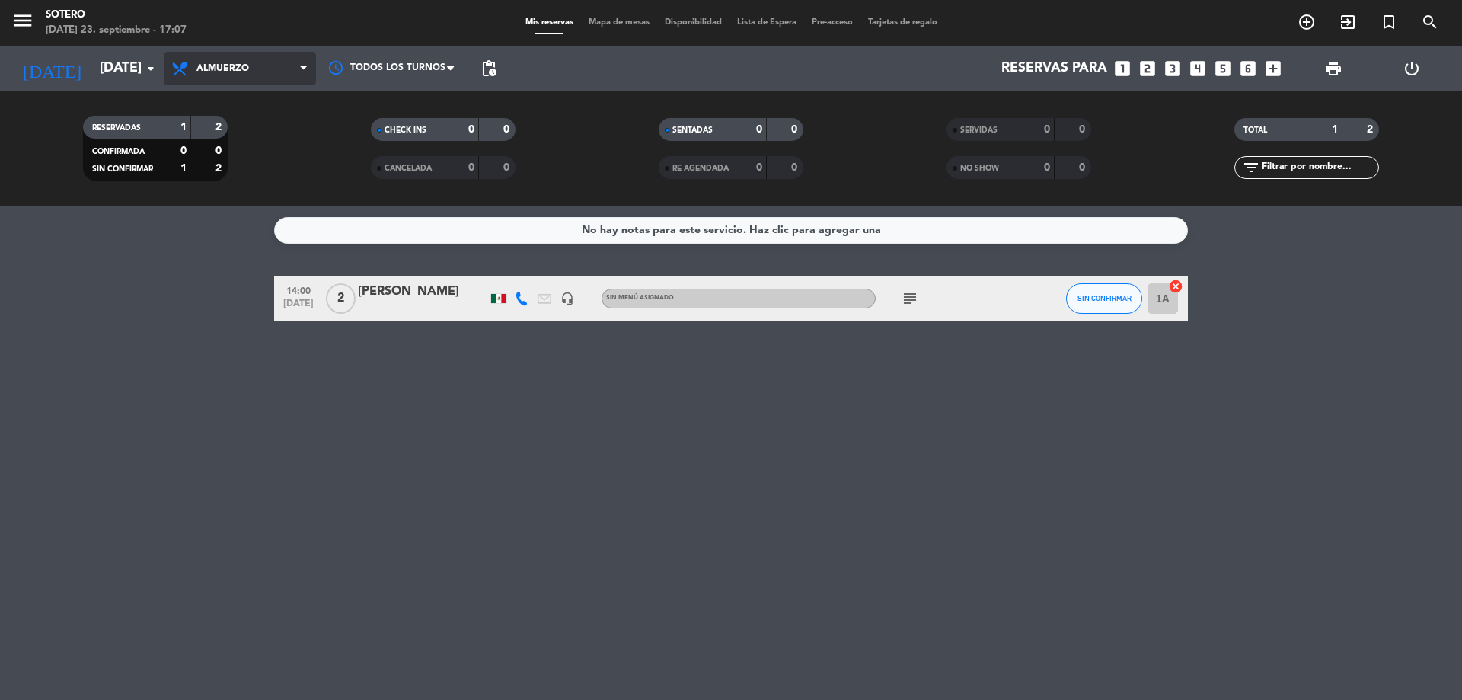
click at [273, 65] on span "Almuerzo" at bounding box center [240, 68] width 152 height 33
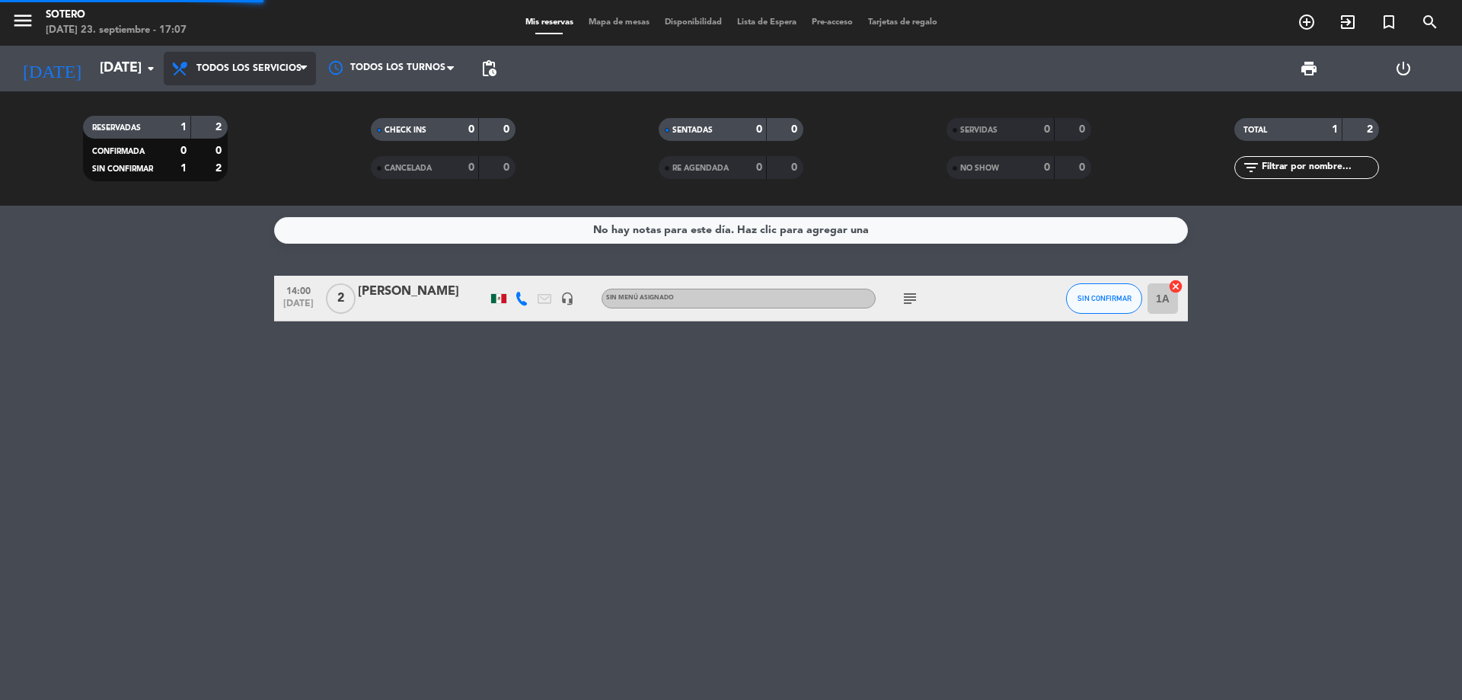
click at [247, 94] on div "menu [PERSON_NAME][DATE] 23. septiembre - 17:07 Mis reservas Mapa de mesas Disp…" at bounding box center [731, 103] width 1462 height 206
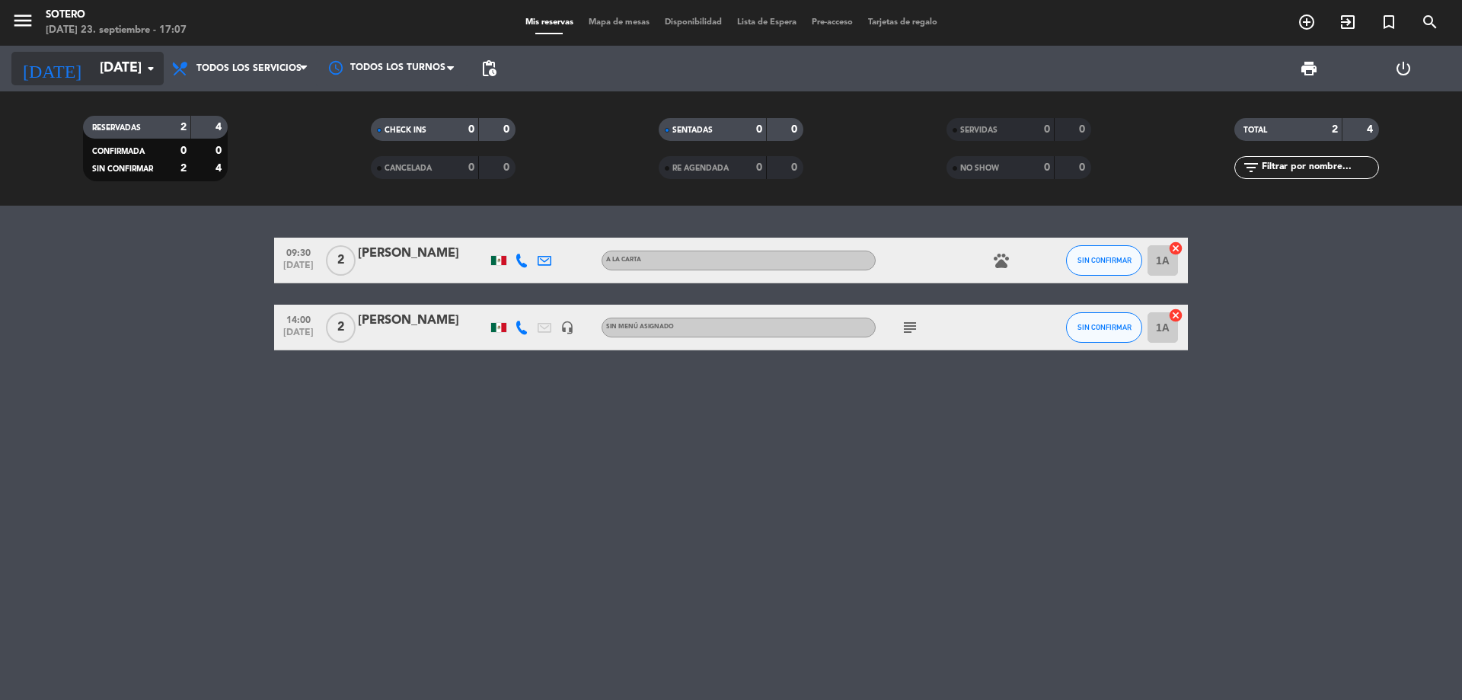
click at [124, 66] on input "[DATE]" at bounding box center [180, 68] width 177 height 30
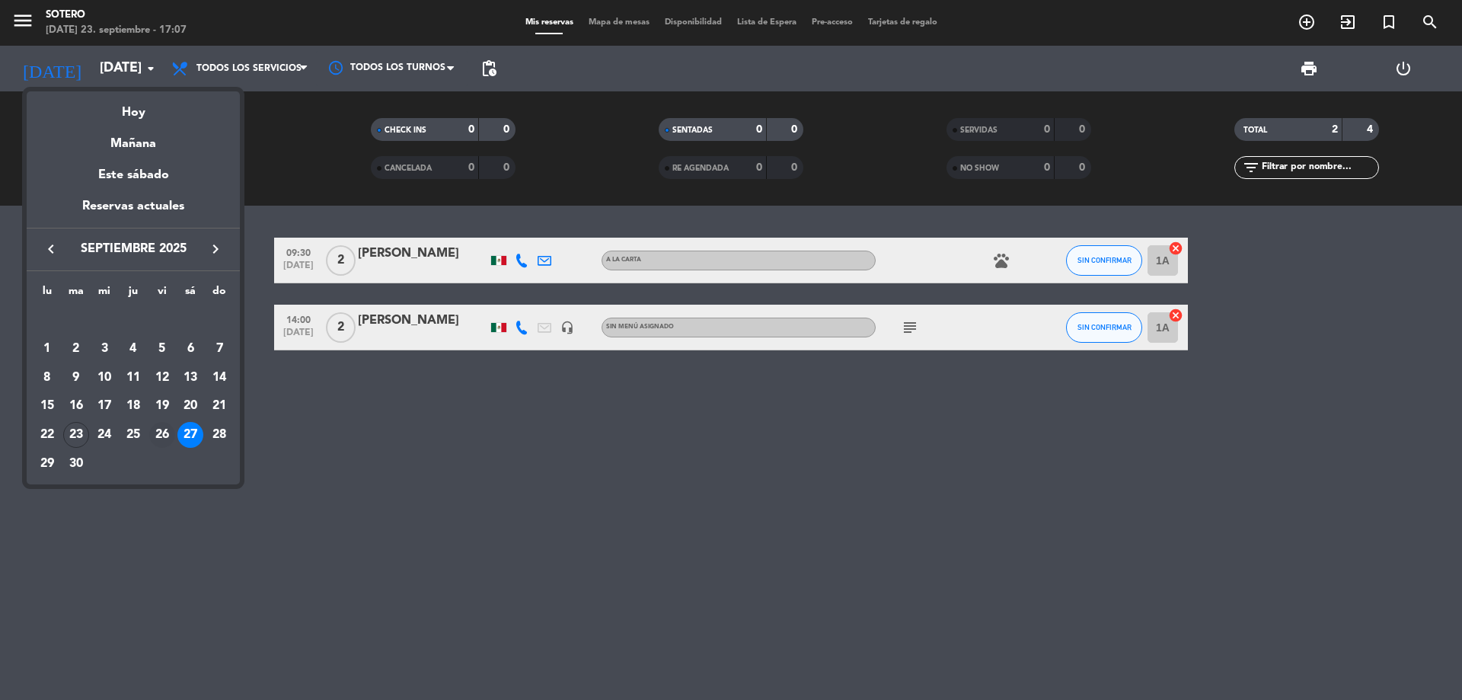
click at [155, 425] on div "26" at bounding box center [162, 435] width 26 height 26
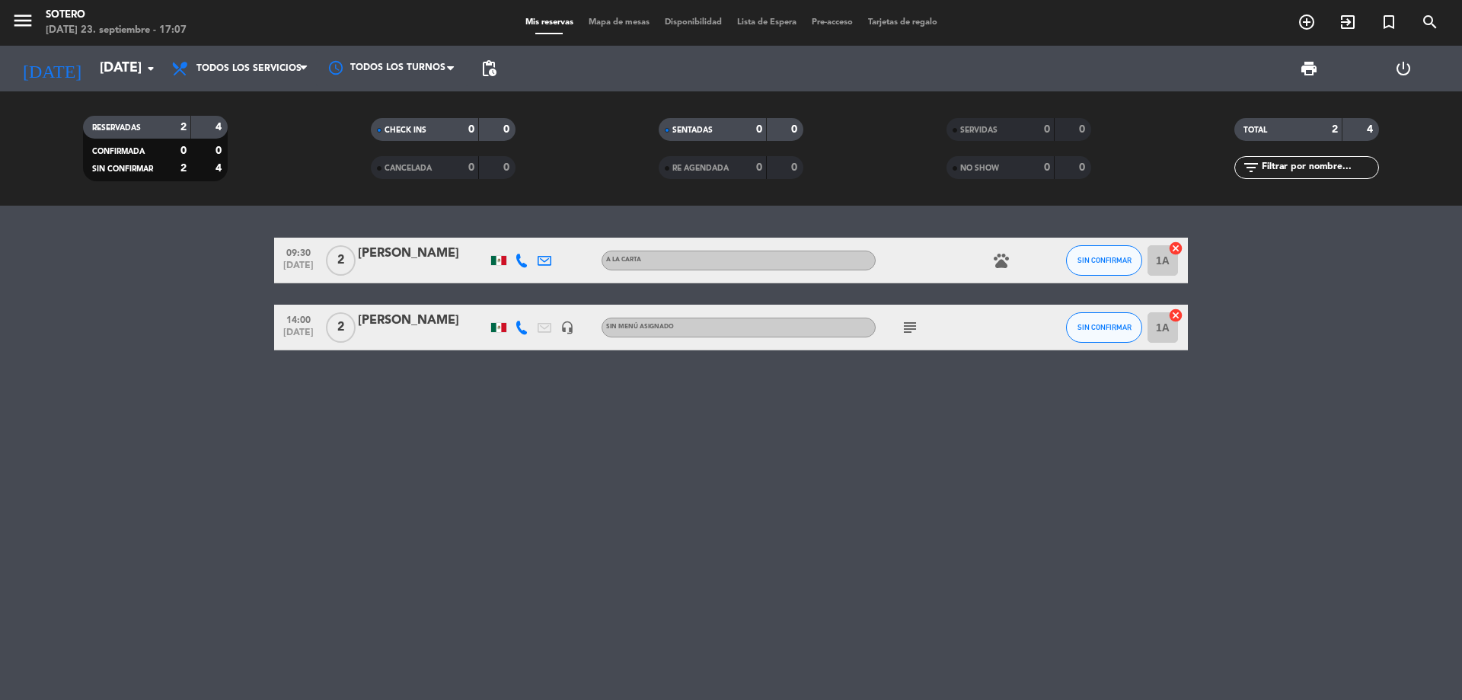
type input "[DATE]"
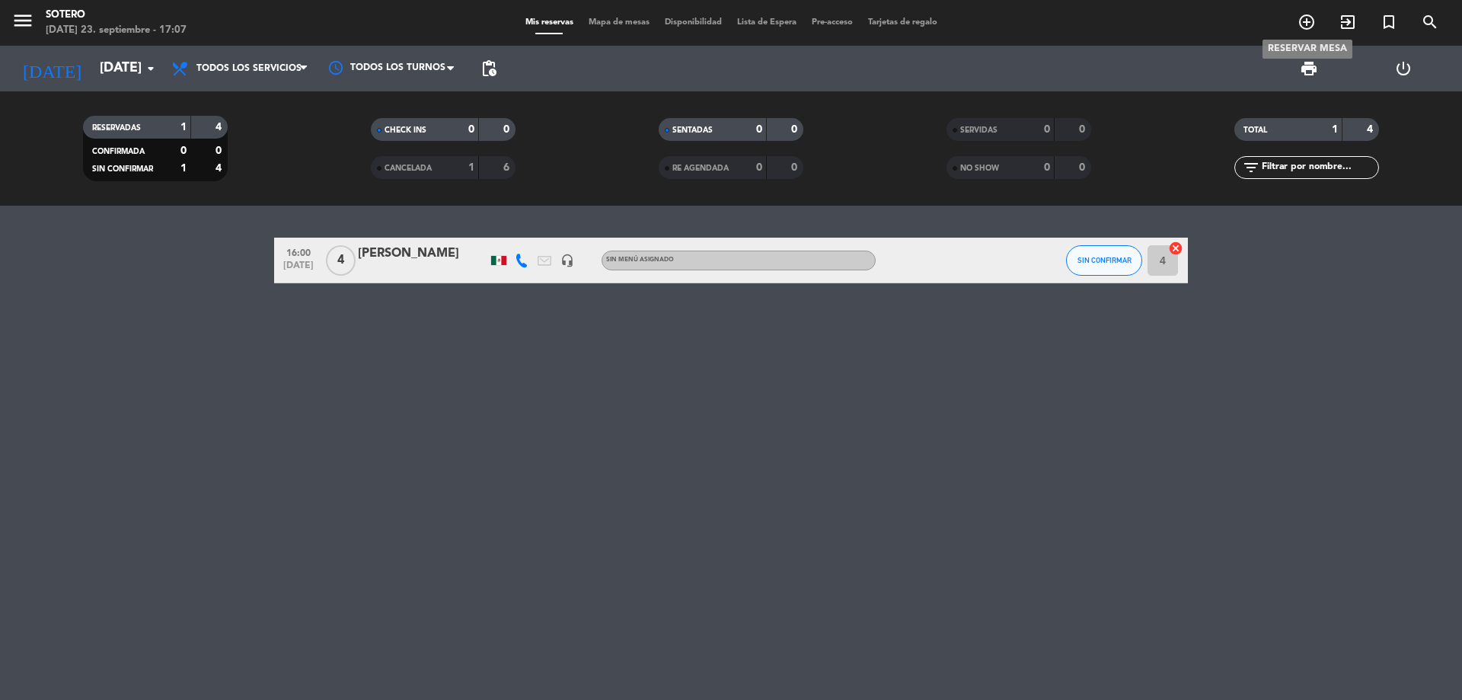
click at [1302, 17] on icon "add_circle_outline" at bounding box center [1306, 22] width 18 height 18
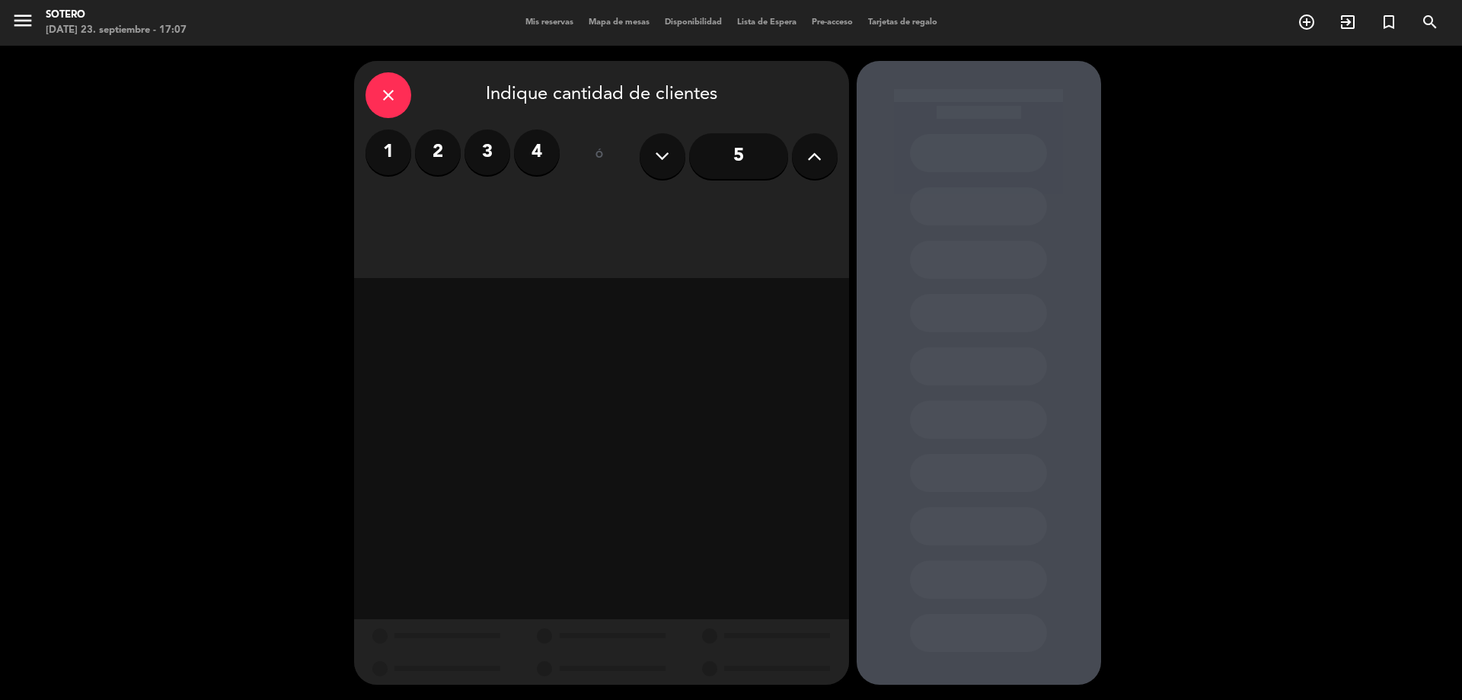
click at [799, 149] on button at bounding box center [815, 156] width 46 height 46
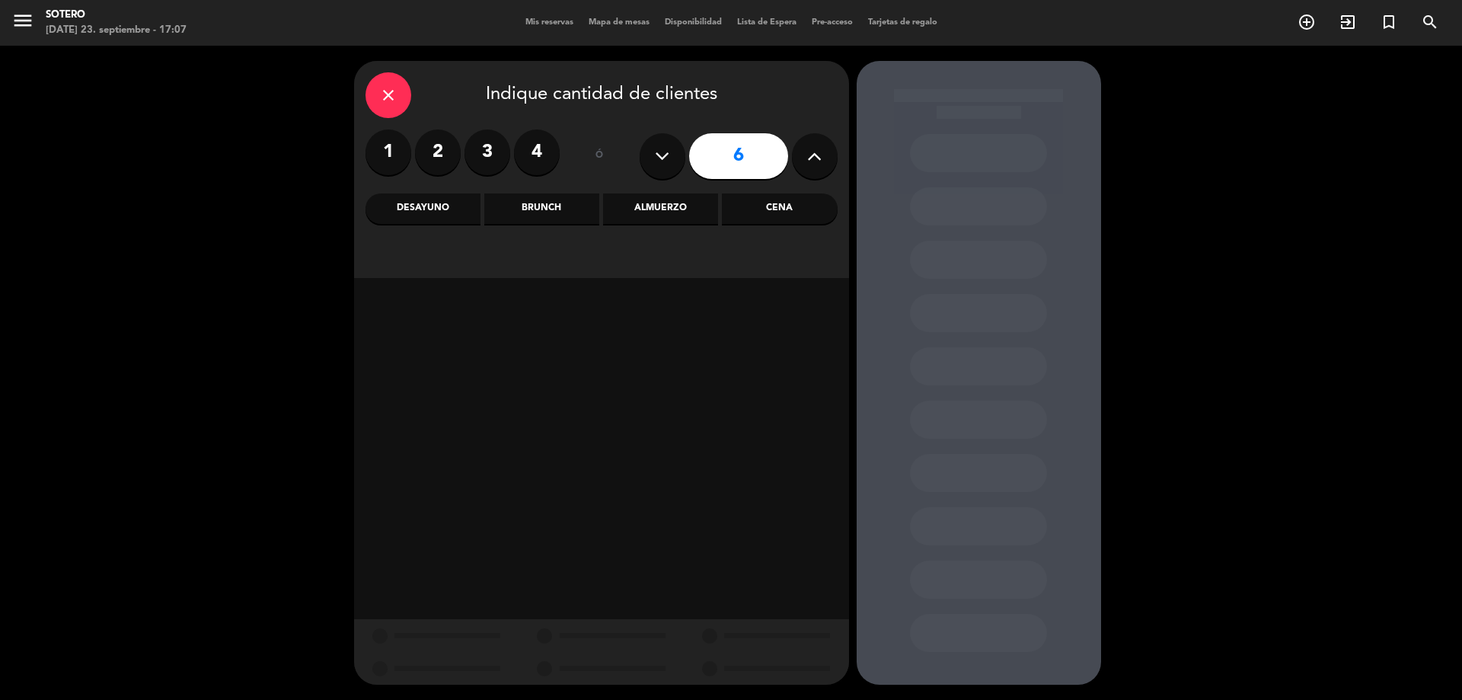
click at [787, 204] on div "Cena" at bounding box center [779, 208] width 115 height 30
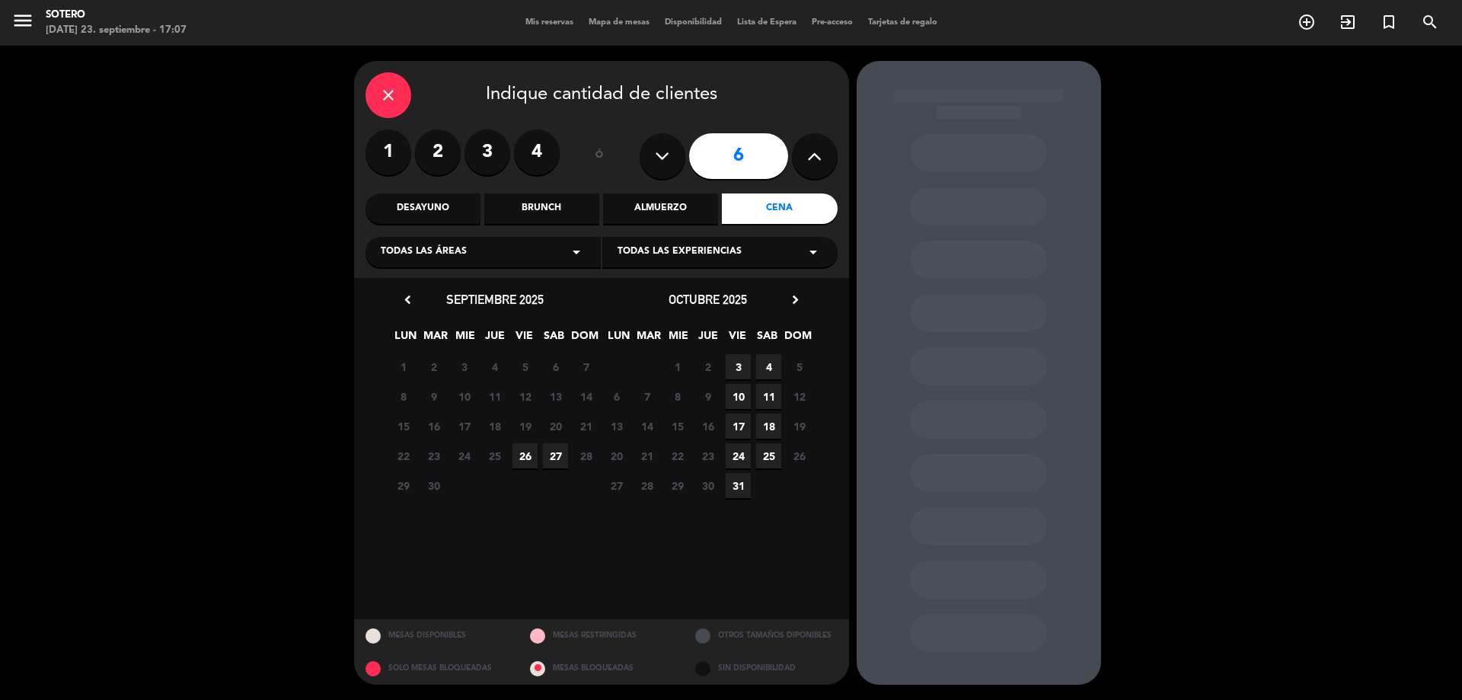
click at [522, 448] on span "26" at bounding box center [524, 455] width 25 height 25
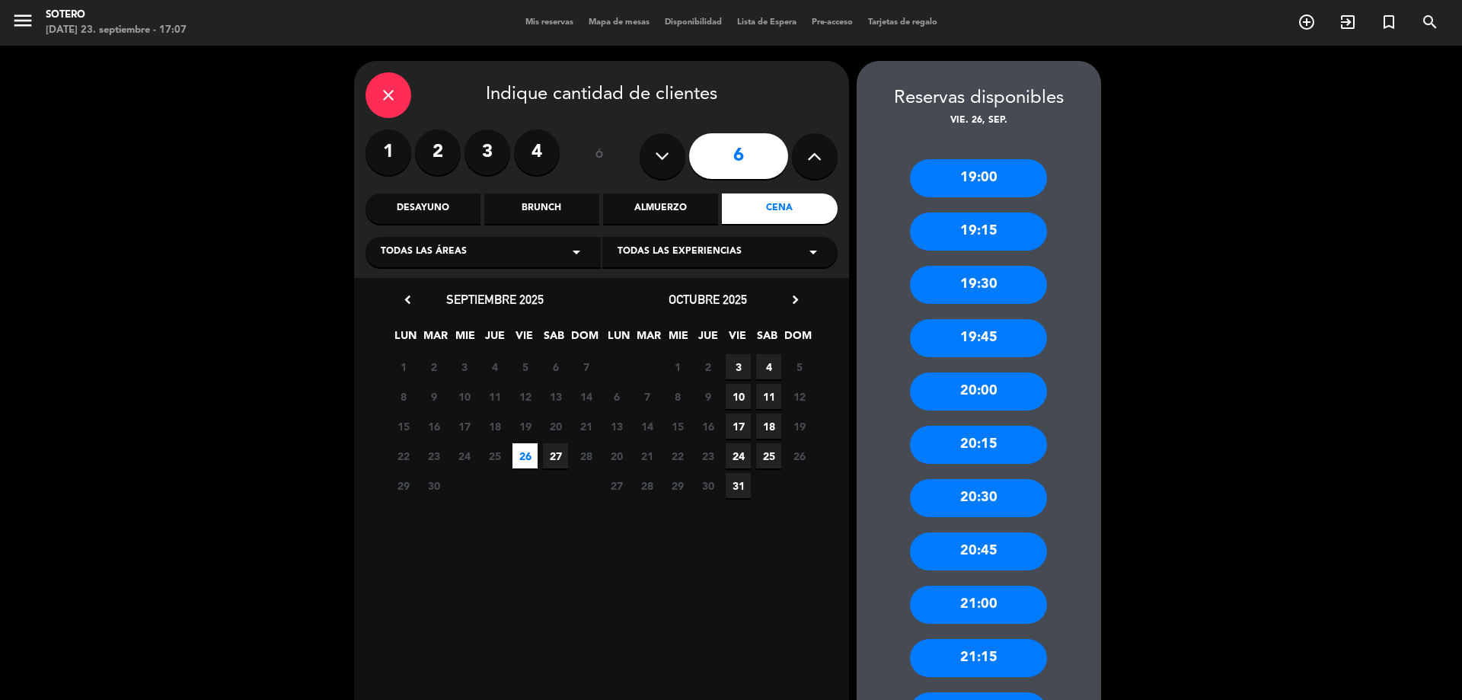
click at [958, 182] on div "19:00" at bounding box center [978, 178] width 137 height 38
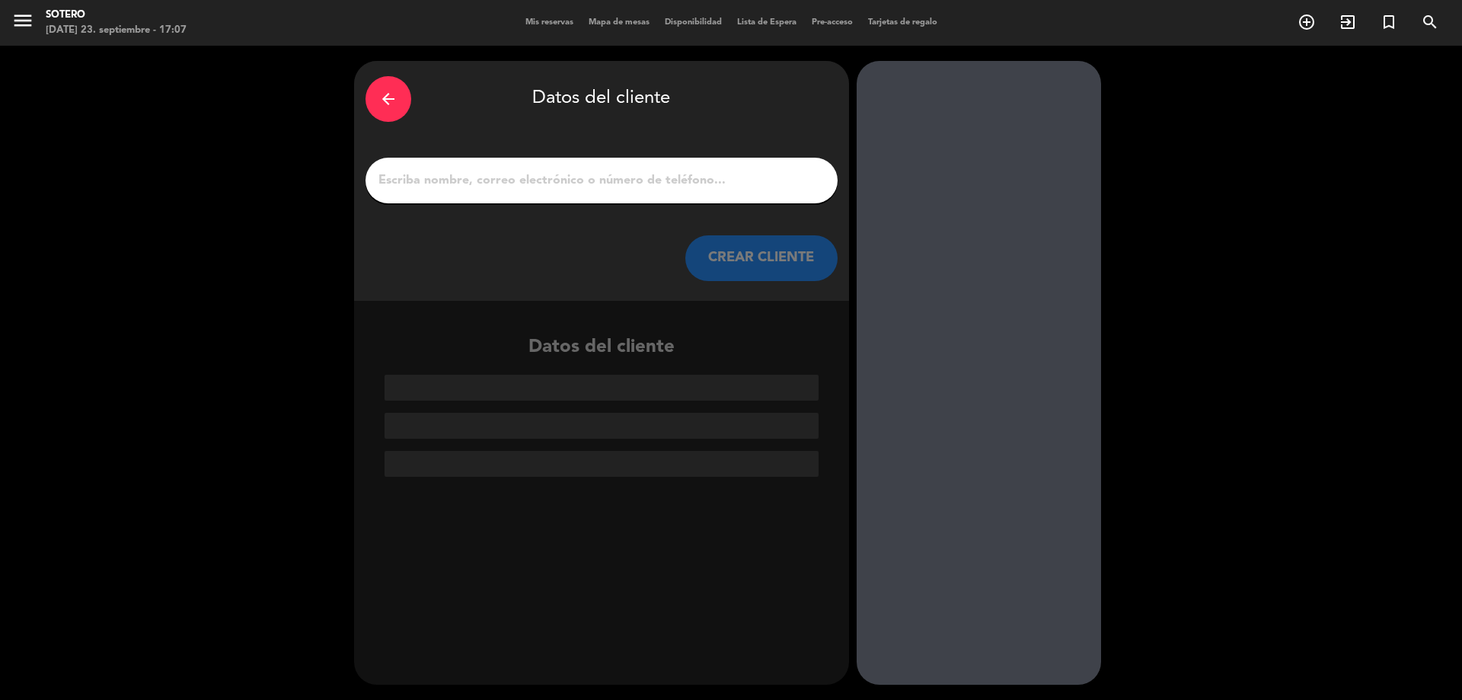
click at [723, 171] on input "1" at bounding box center [601, 180] width 449 height 21
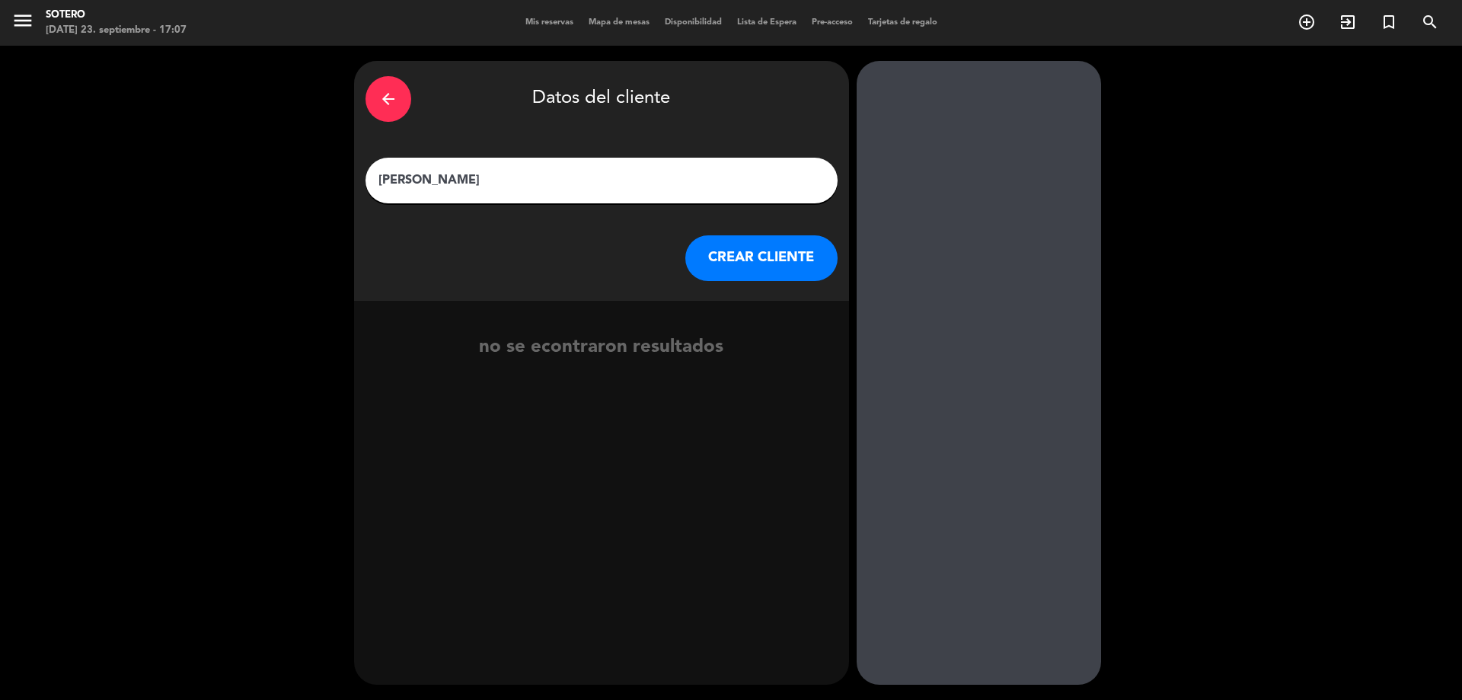
type input "[PERSON_NAME]"
click at [777, 282] on div "arrow_back Datos del cliente [PERSON_NAME] CREAR CLIENTE" at bounding box center [601, 181] width 495 height 240
click at [758, 251] on button "CREAR CLIENTE" at bounding box center [761, 258] width 152 height 46
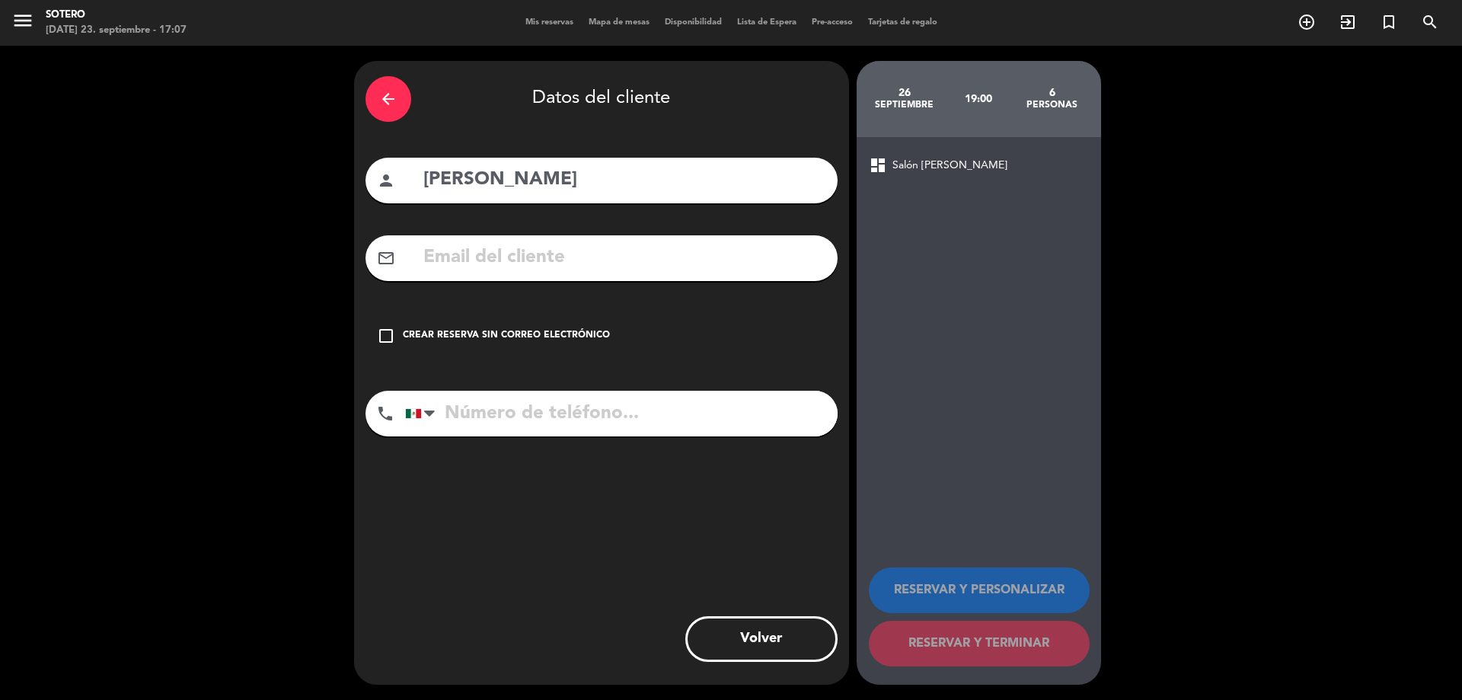
click at [405, 335] on div "Crear reserva sin correo electrónico" at bounding box center [506, 335] width 207 height 15
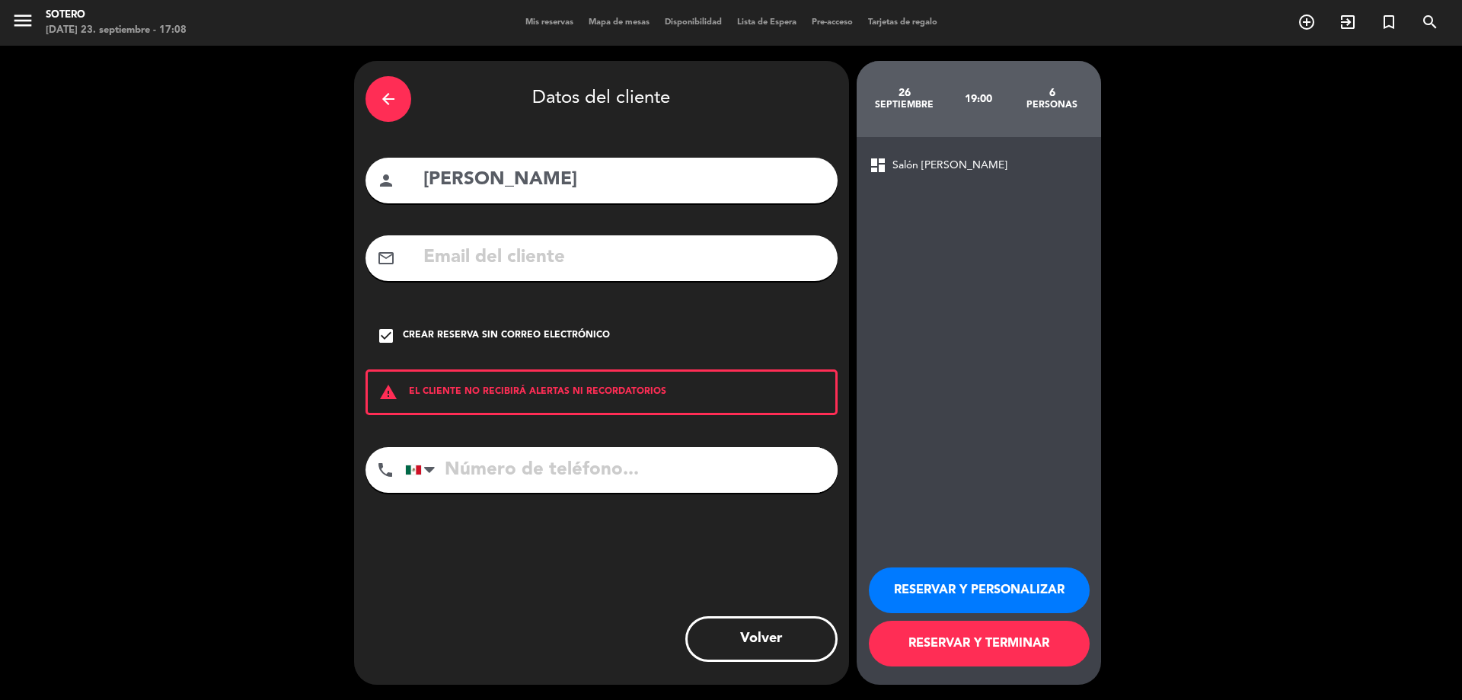
click at [493, 483] on input "tel" at bounding box center [621, 470] width 432 height 46
type input "3331276967"
click at [971, 633] on button "RESERVAR Y TERMINAR" at bounding box center [979, 643] width 221 height 46
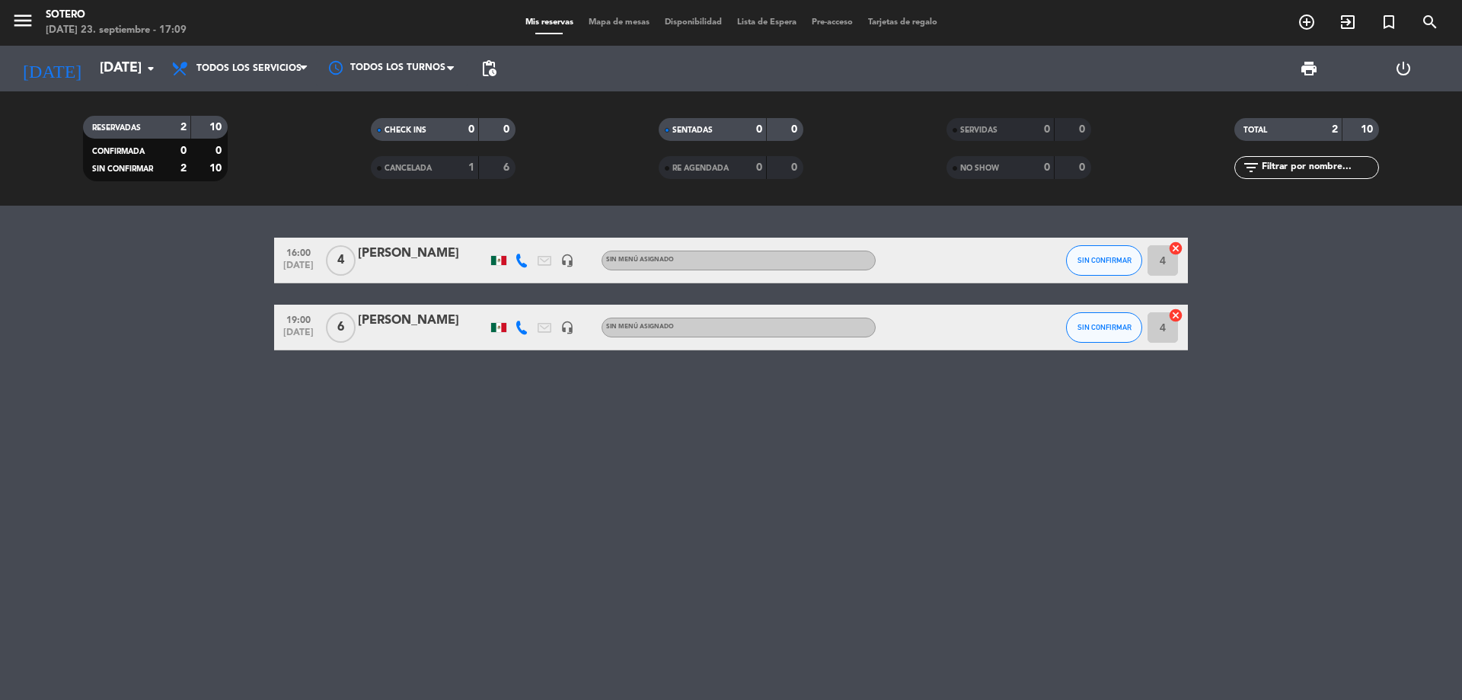
click at [423, 323] on div "[PERSON_NAME]" at bounding box center [422, 321] width 129 height 20
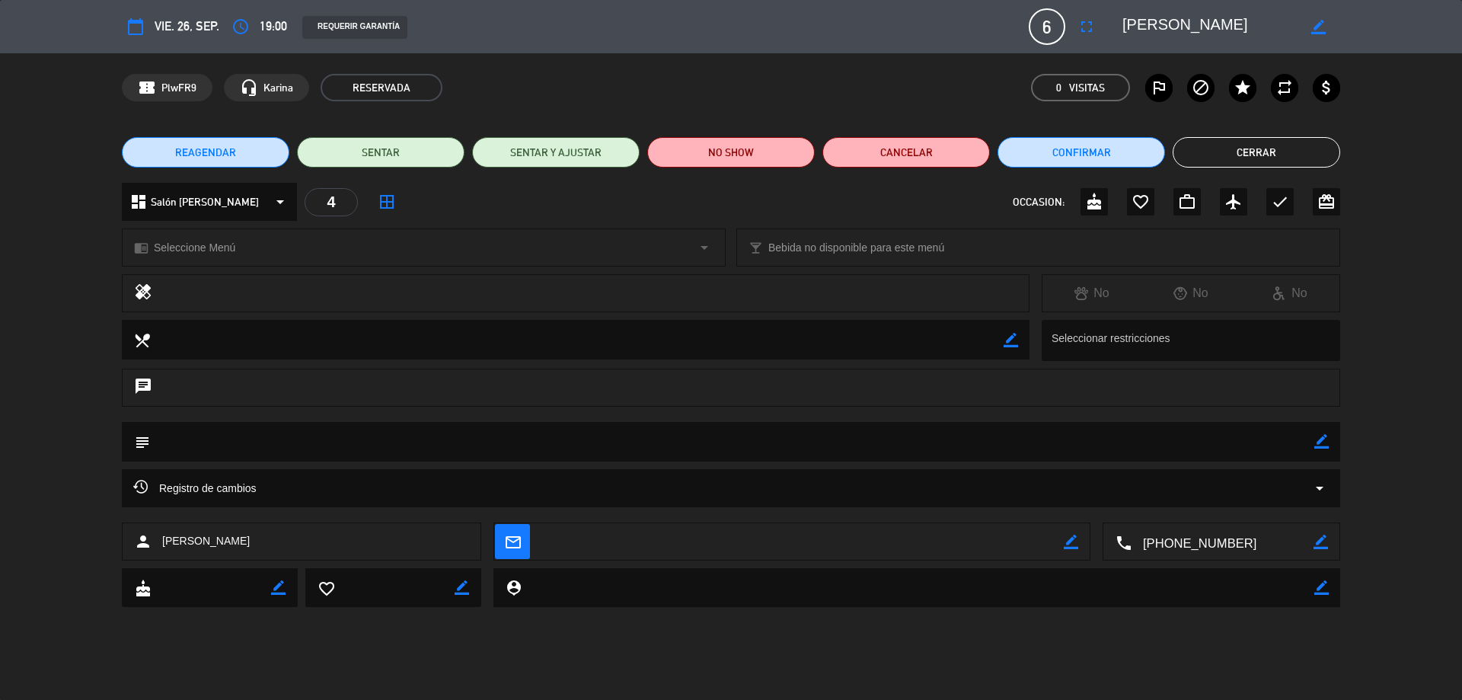
click at [1326, 436] on icon "border_color" at bounding box center [1321, 441] width 14 height 14
type textarea "CUMPLEAÑOS"
click at [1327, 435] on icon at bounding box center [1321, 441] width 14 height 14
click at [1241, 156] on button "Cerrar" at bounding box center [1255, 152] width 167 height 30
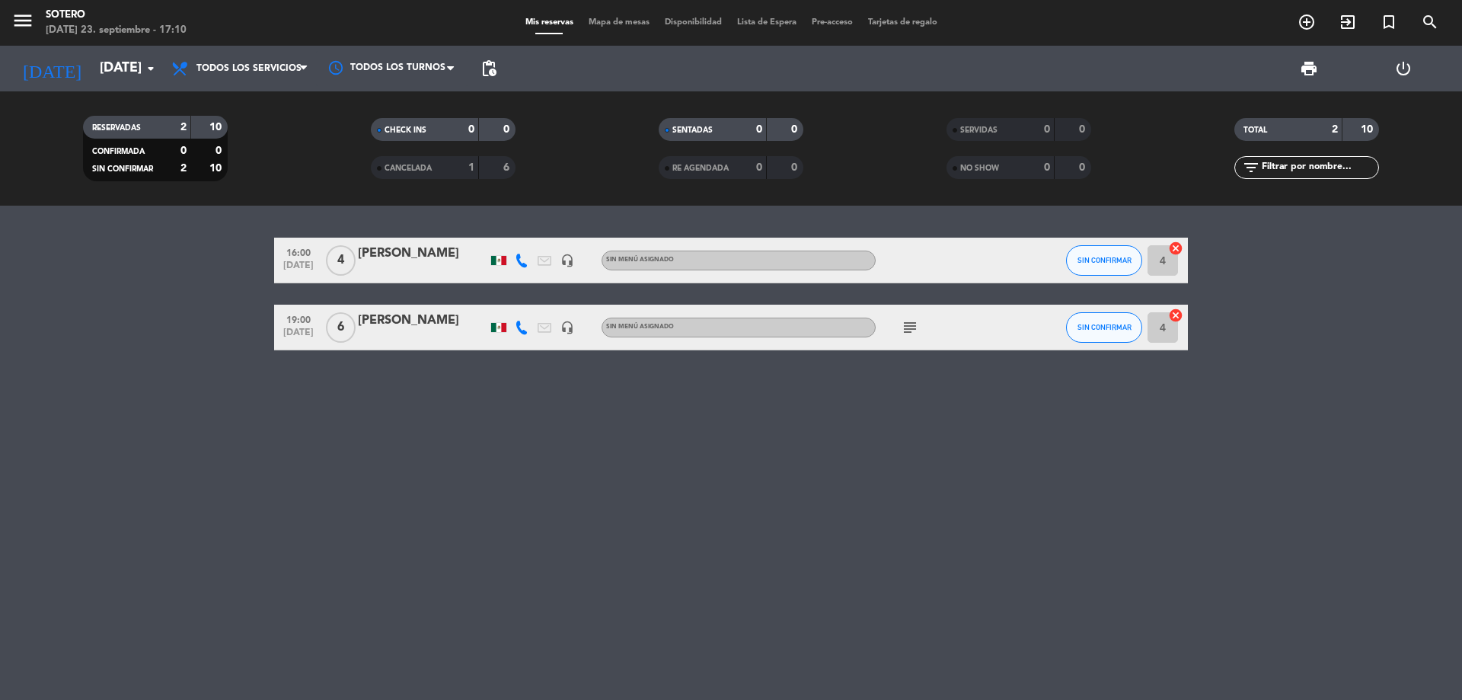
click at [231, 86] on div "Todos los servicios Desayuno Brunch Almuerzo Cena Todos los servicios Todos los…" at bounding box center [240, 69] width 152 height 46
click at [97, 80] on input "[DATE]" at bounding box center [180, 68] width 177 height 30
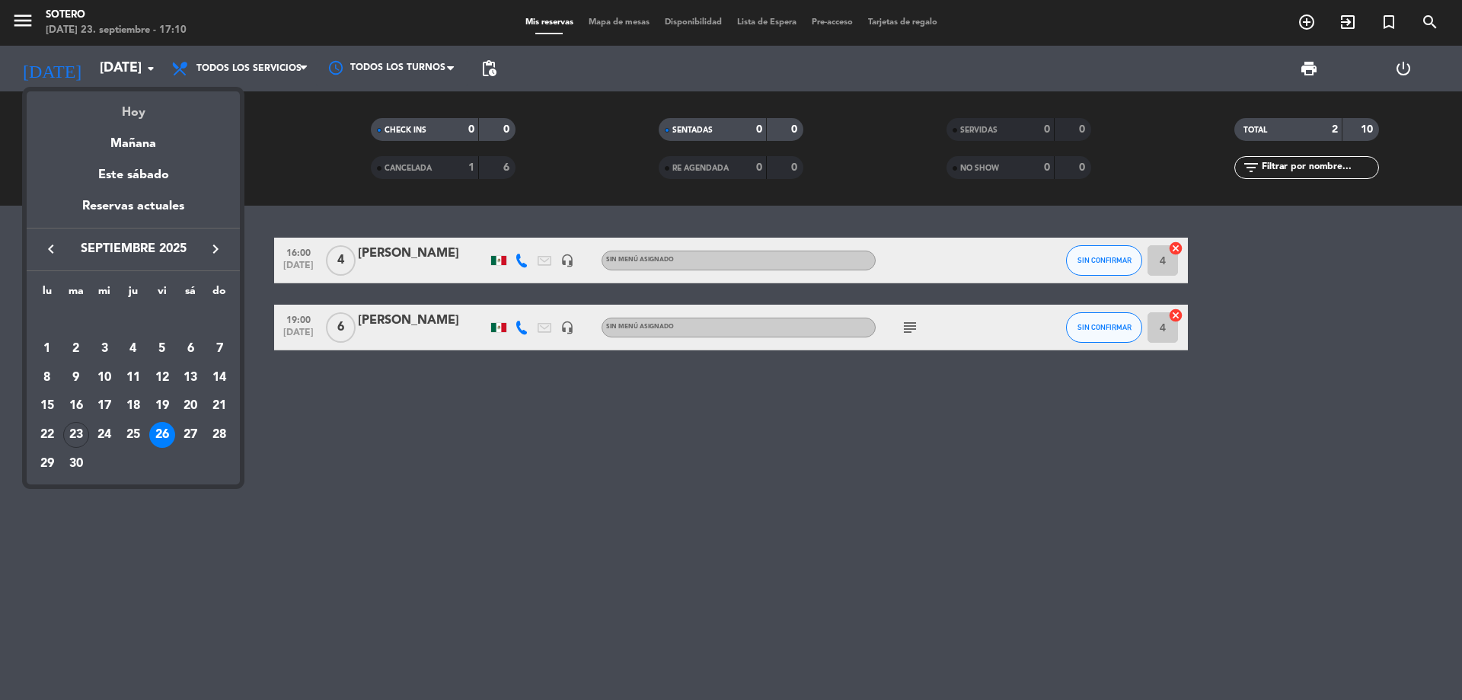
click at [123, 107] on div "Hoy" at bounding box center [133, 106] width 213 height 31
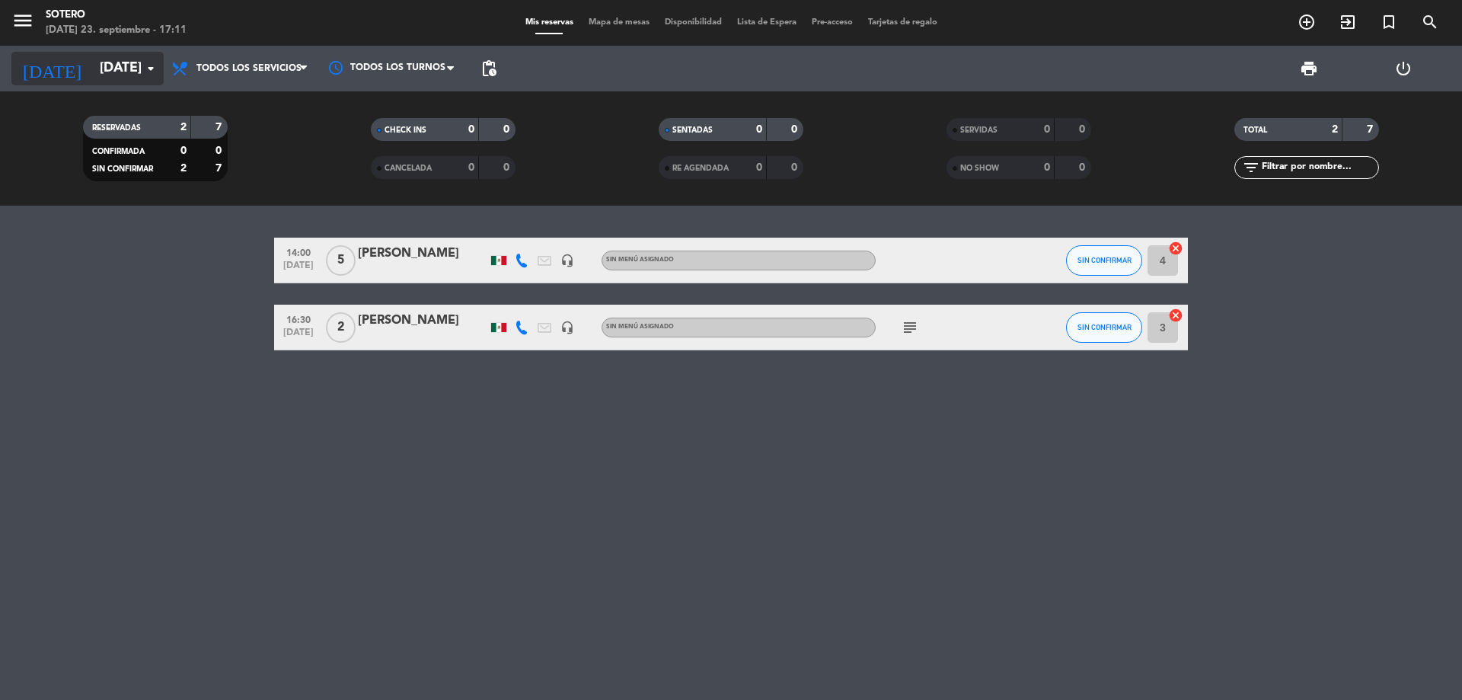
click at [126, 72] on input "[DATE]" at bounding box center [180, 68] width 177 height 30
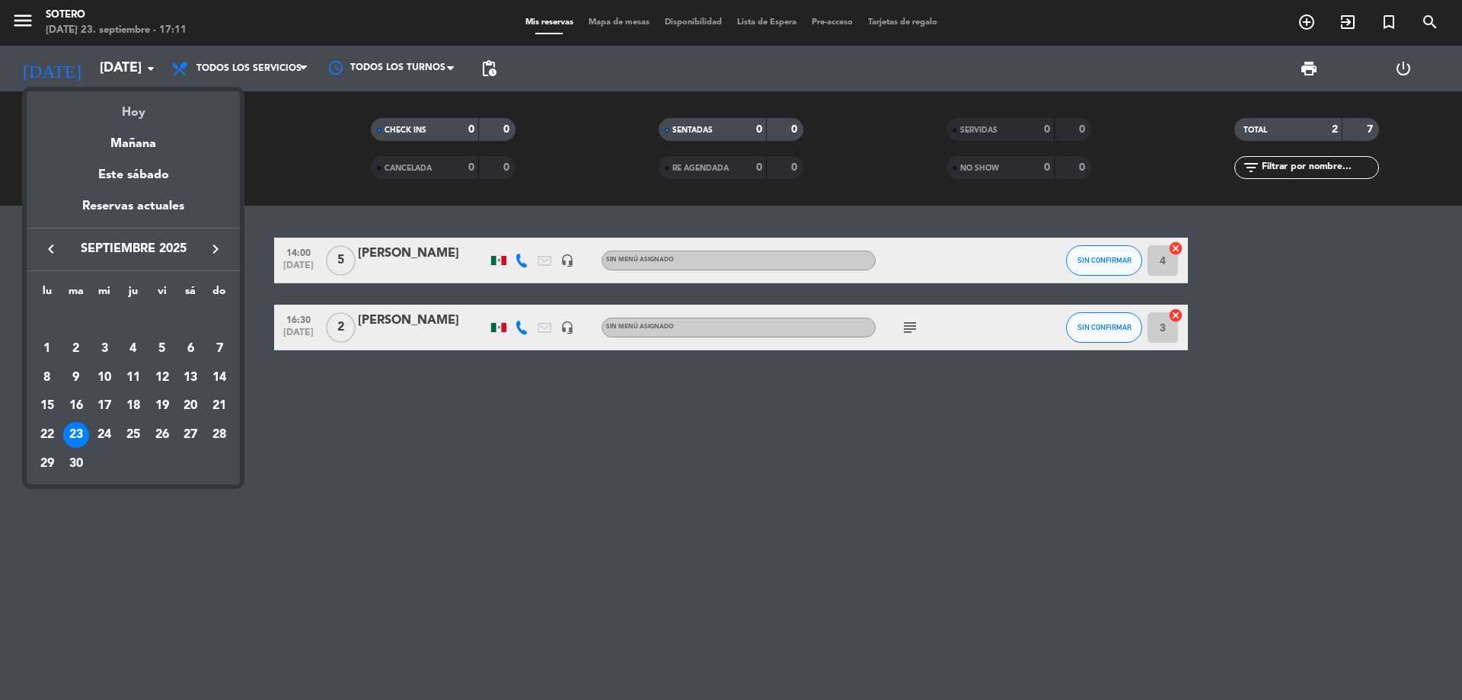
click at [137, 122] on div "Hoy" at bounding box center [133, 106] width 213 height 31
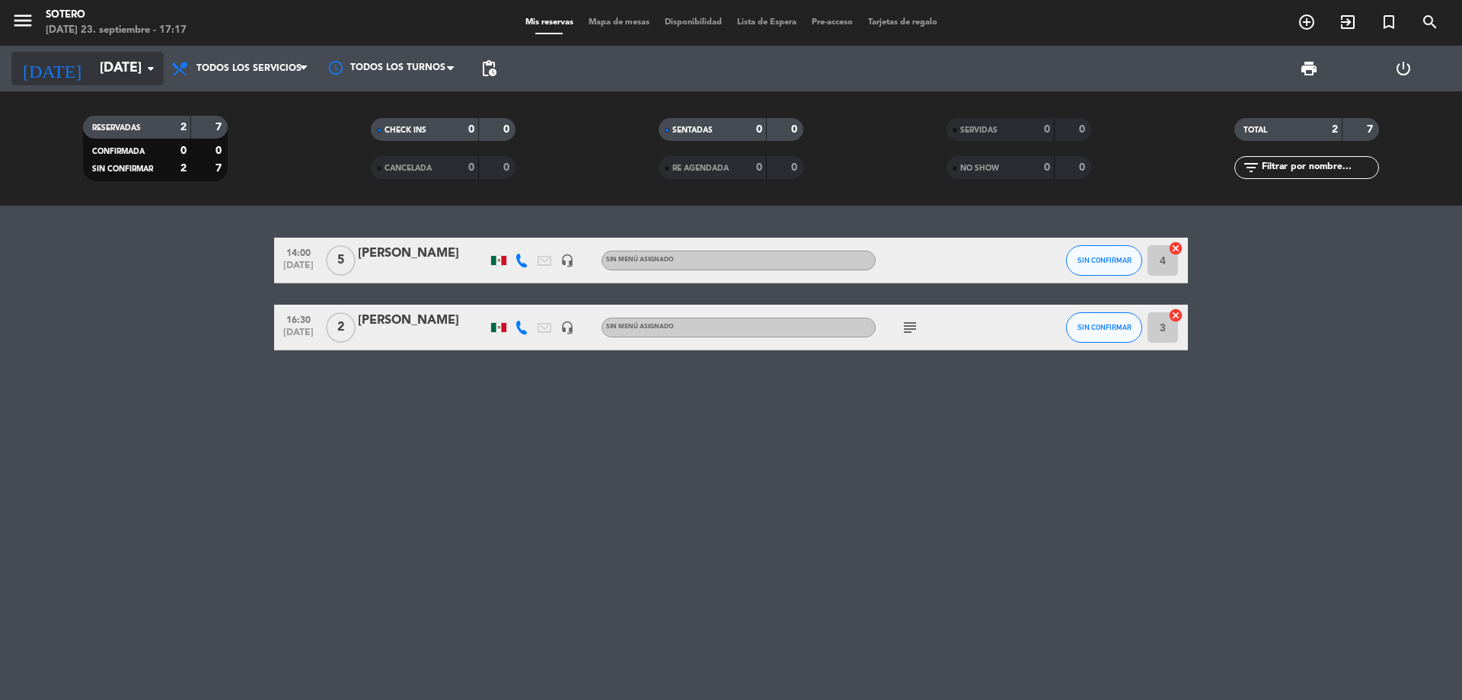
click at [92, 78] on input "[DATE]" at bounding box center [180, 68] width 177 height 30
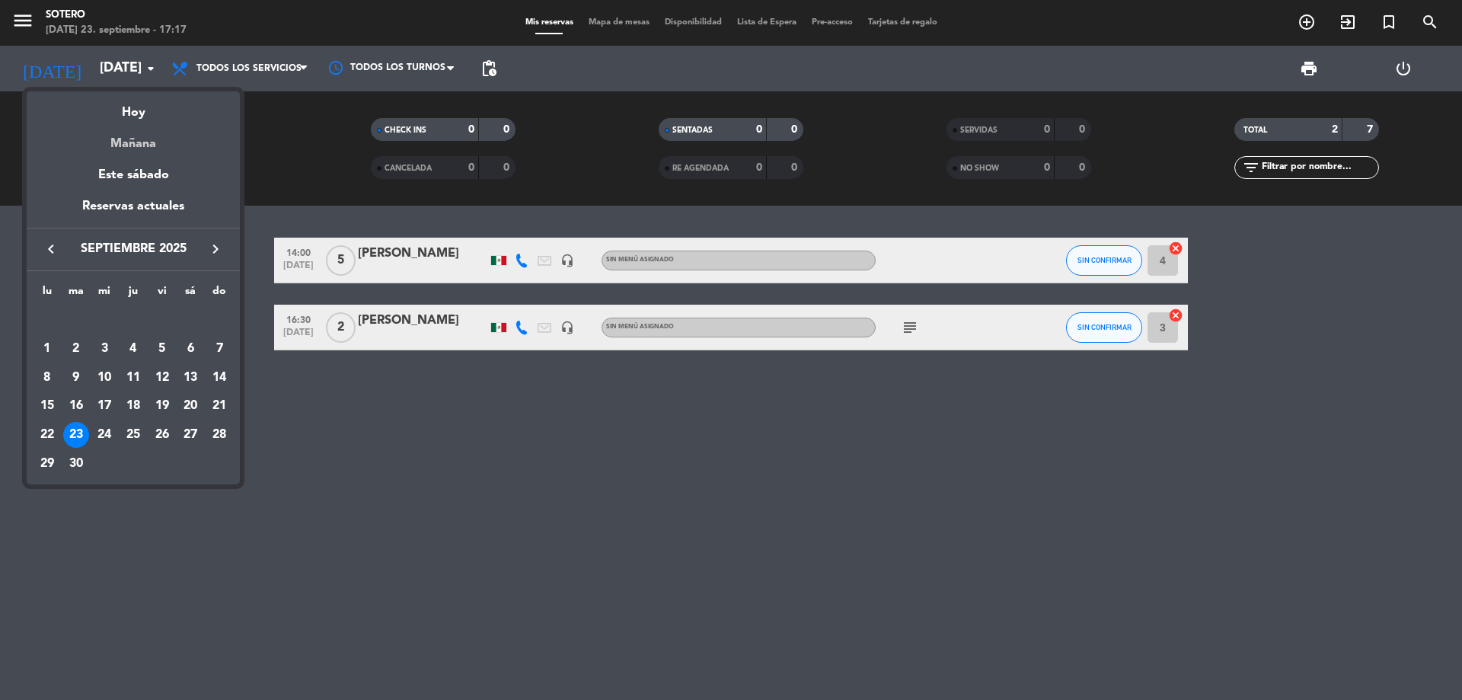
click at [112, 132] on div "Mañana" at bounding box center [133, 138] width 213 height 31
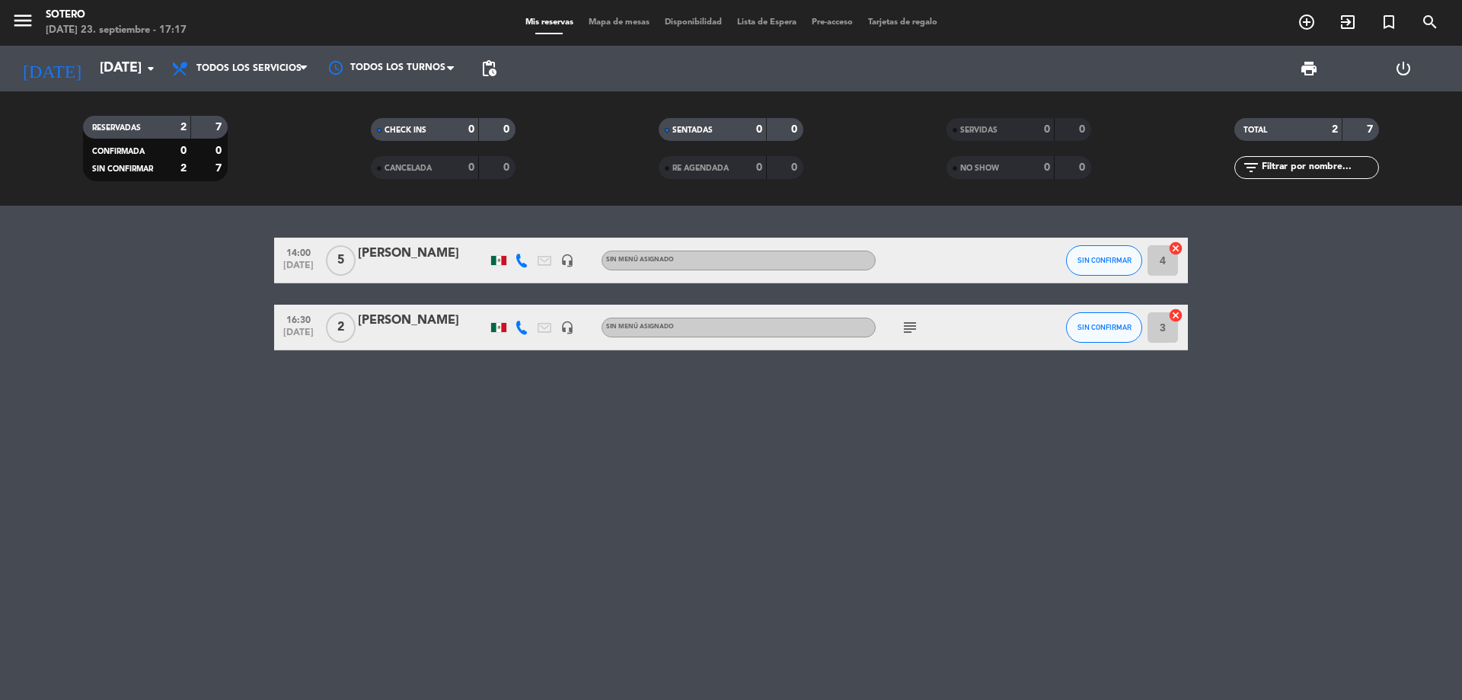
type input "[DATE]"
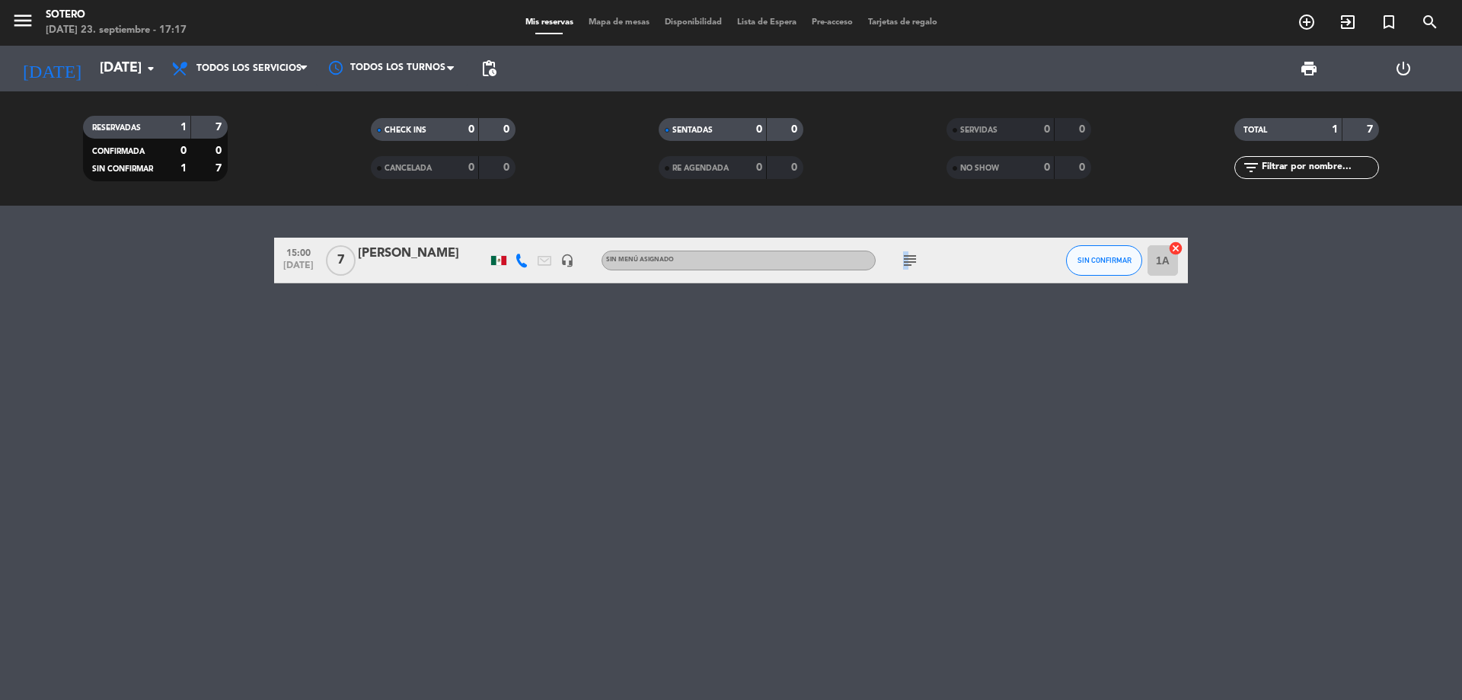
click at [907, 260] on icon "subject" at bounding box center [910, 260] width 18 height 18
